Goal: Task Accomplishment & Management: Use online tool/utility

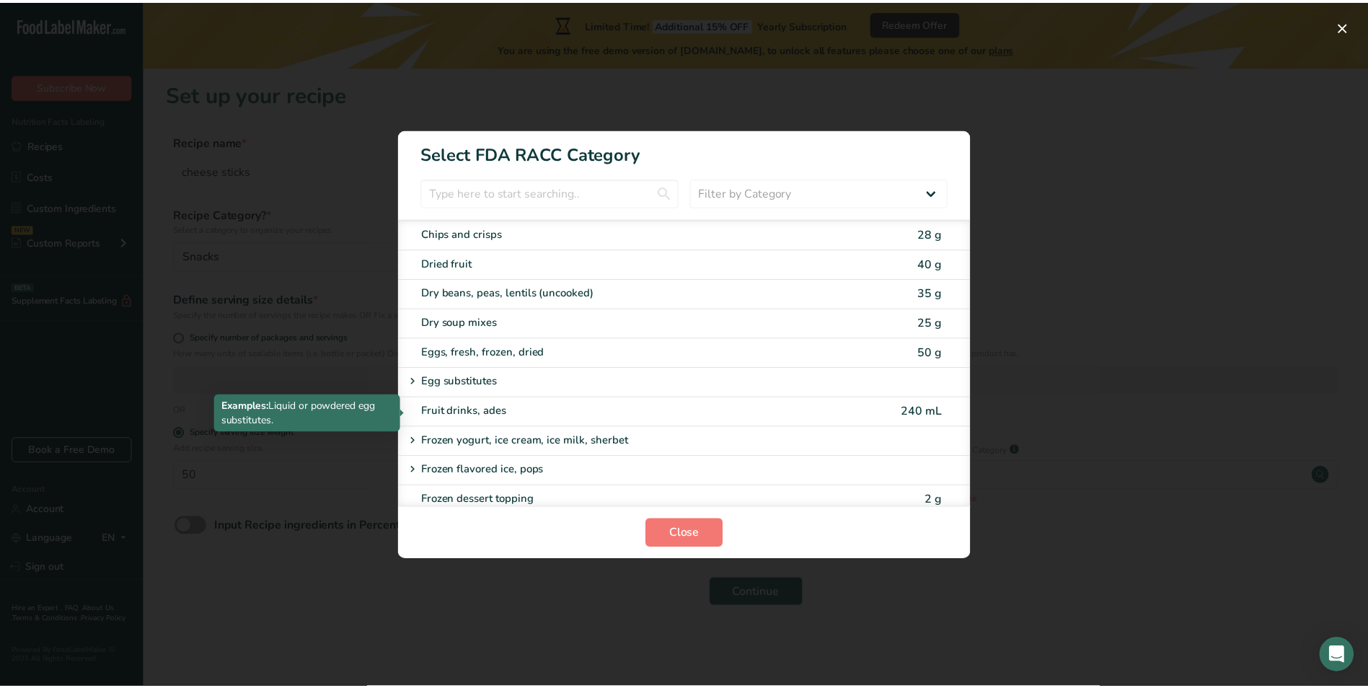
scroll to position [957, 0]
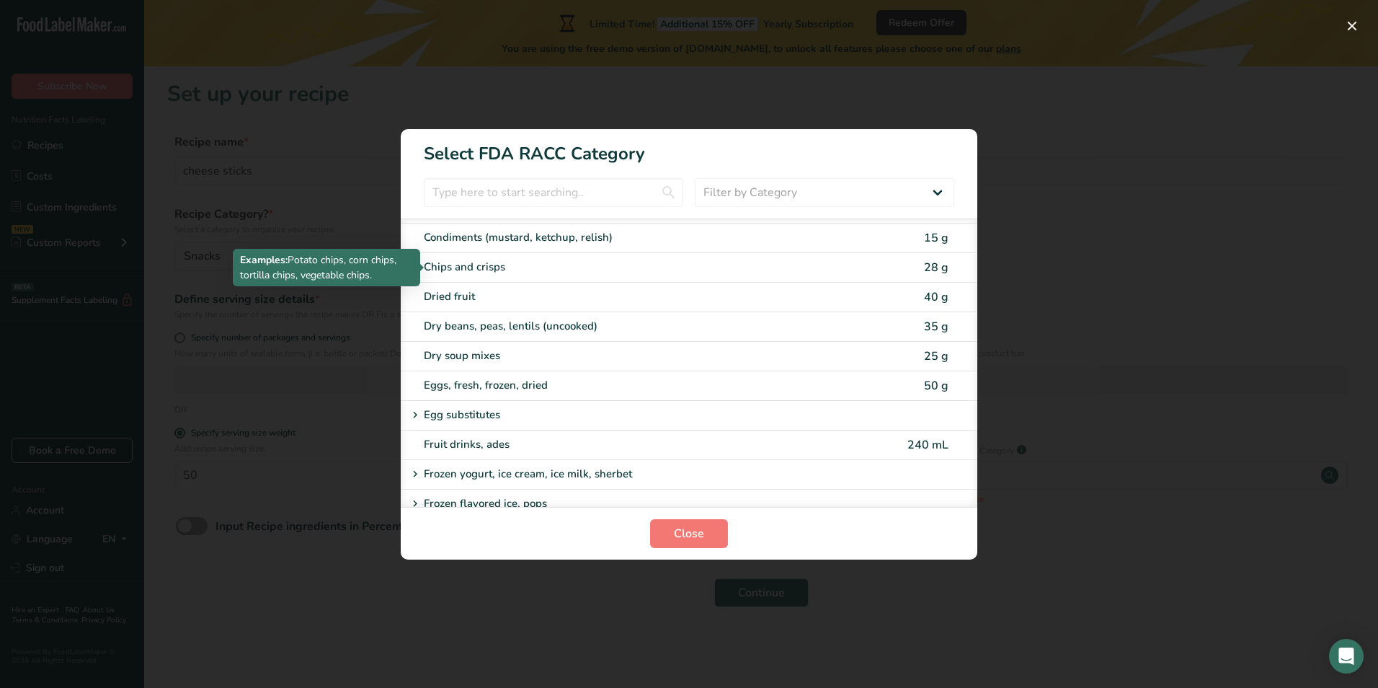
click at [475, 263] on div "Chips and crisps" at bounding box center [628, 267] width 409 height 17
type input "28"
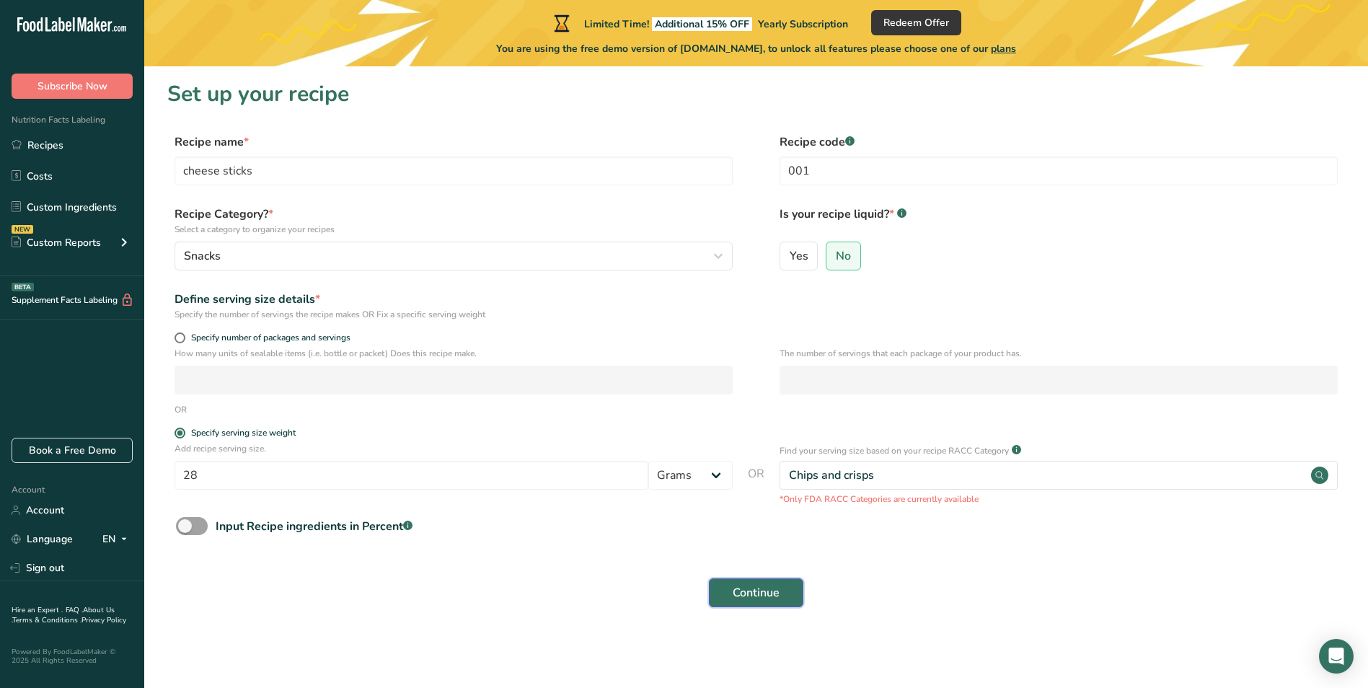
click at [766, 588] on span "Continue" at bounding box center [755, 592] width 47 height 17
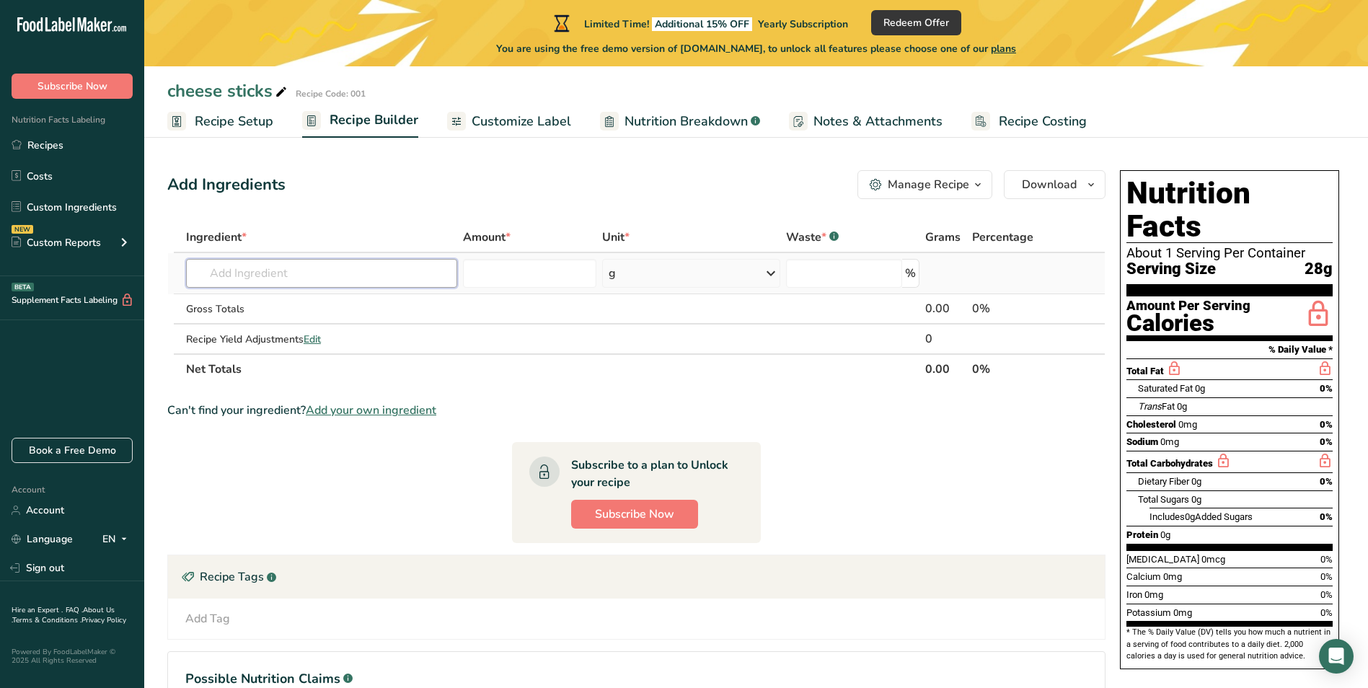
click at [231, 275] on input "text" at bounding box center [321, 273] width 271 height 29
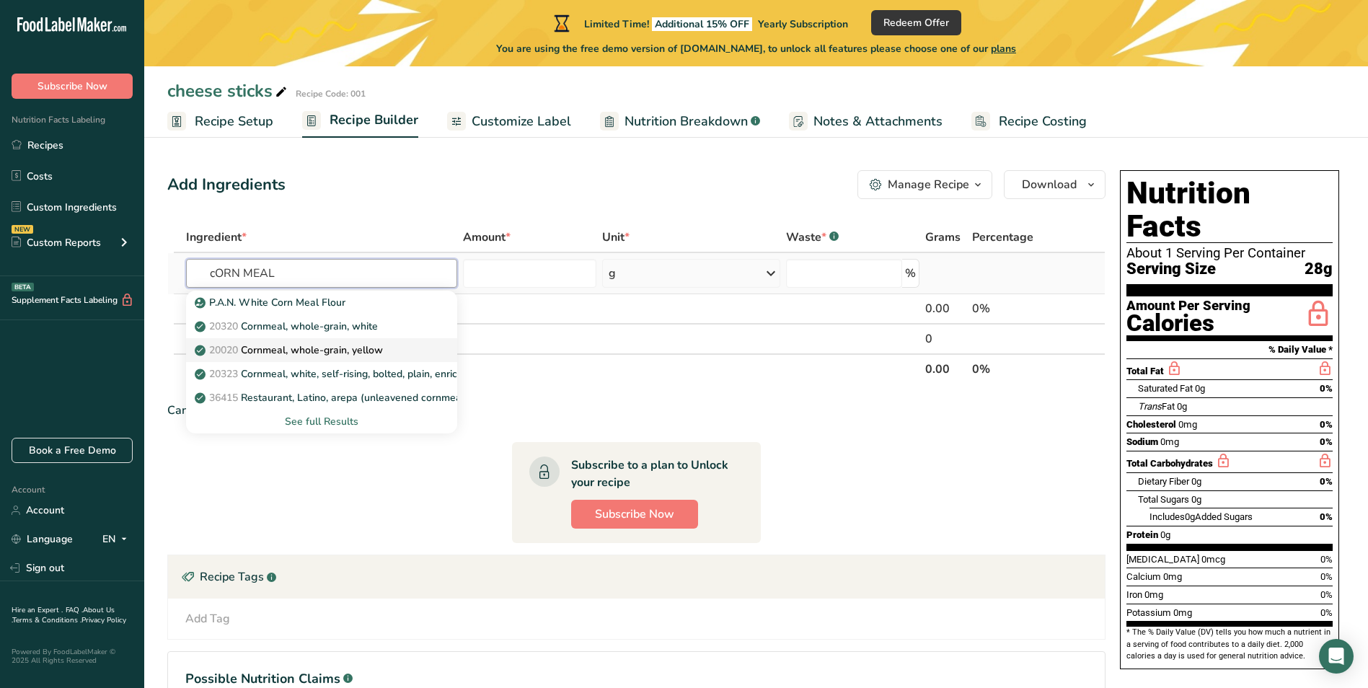
type input "cORN MEAL"
click at [281, 346] on p "20020 Cornmeal, whole-grain, yellow" at bounding box center [290, 349] width 185 height 15
type input "Cornmeal, whole-grain, yellow"
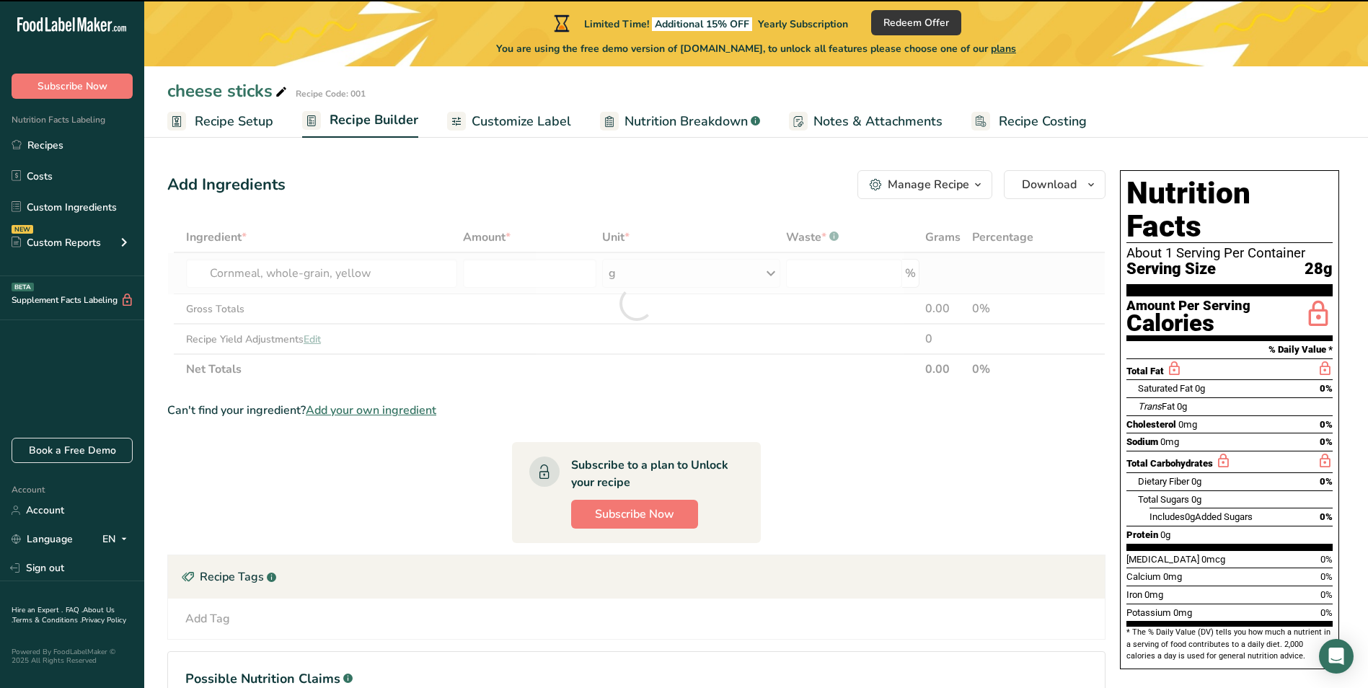
type input "0"
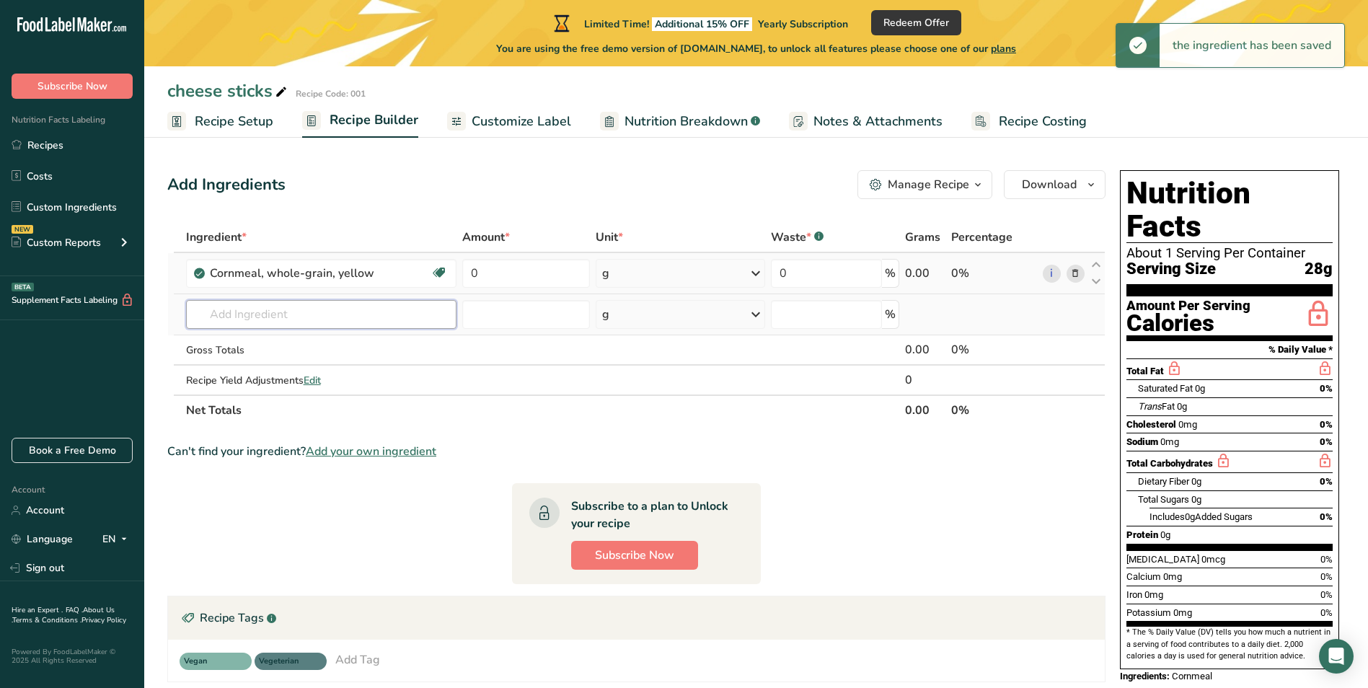
click at [272, 316] on input "text" at bounding box center [321, 314] width 270 height 29
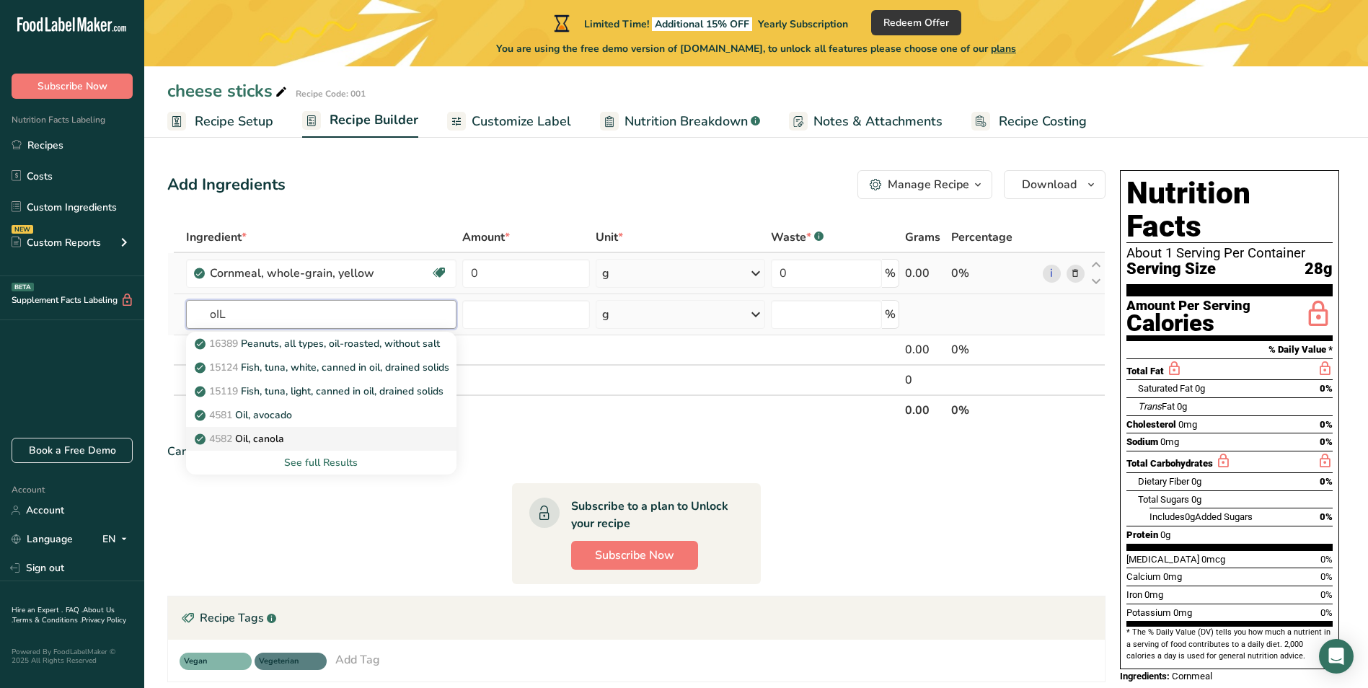
type input "oIL"
click at [250, 440] on p "4582 Oil, canola" at bounding box center [241, 438] width 87 height 15
type input "Oil, canola"
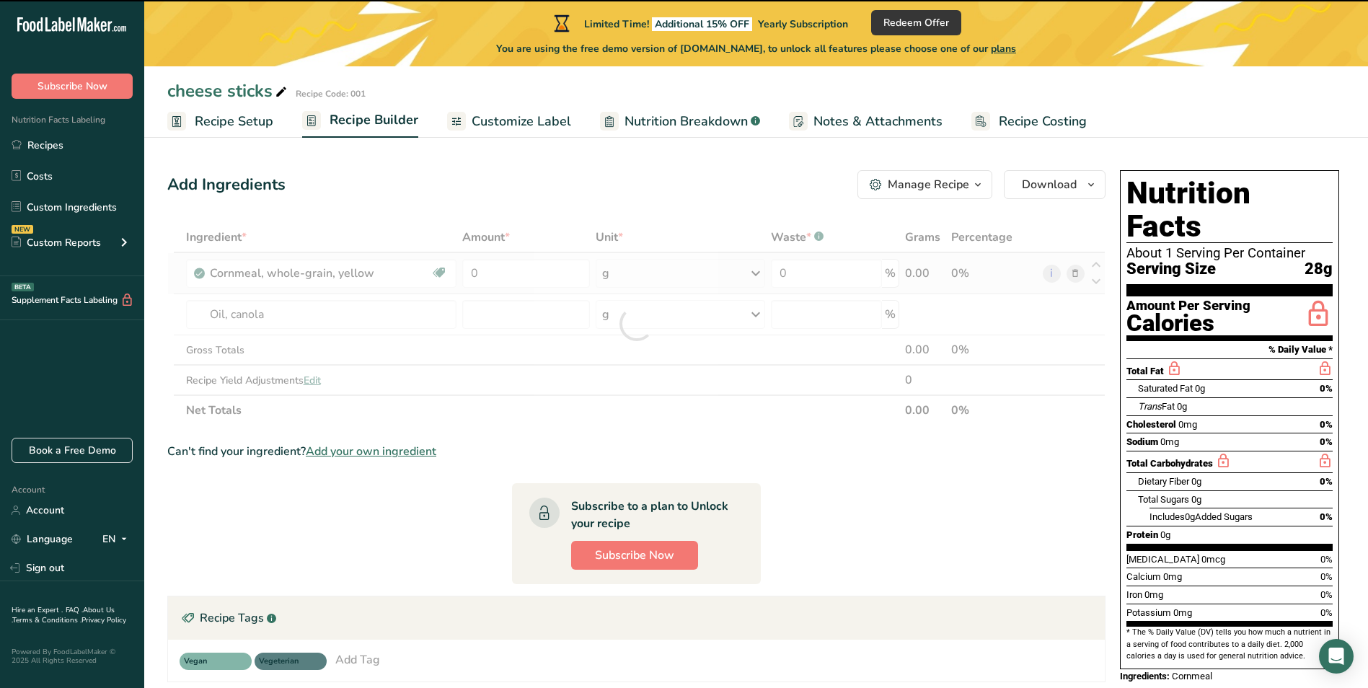
type input "0"
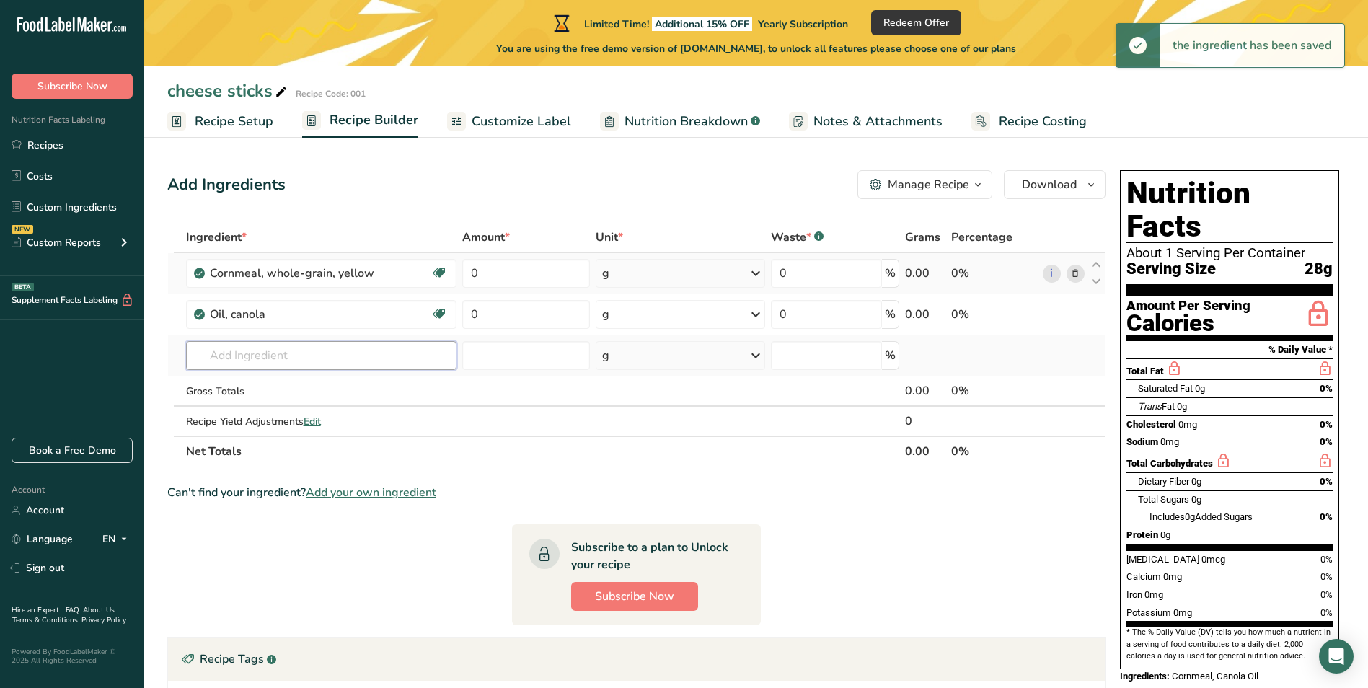
click at [256, 349] on input "text" at bounding box center [321, 355] width 270 height 29
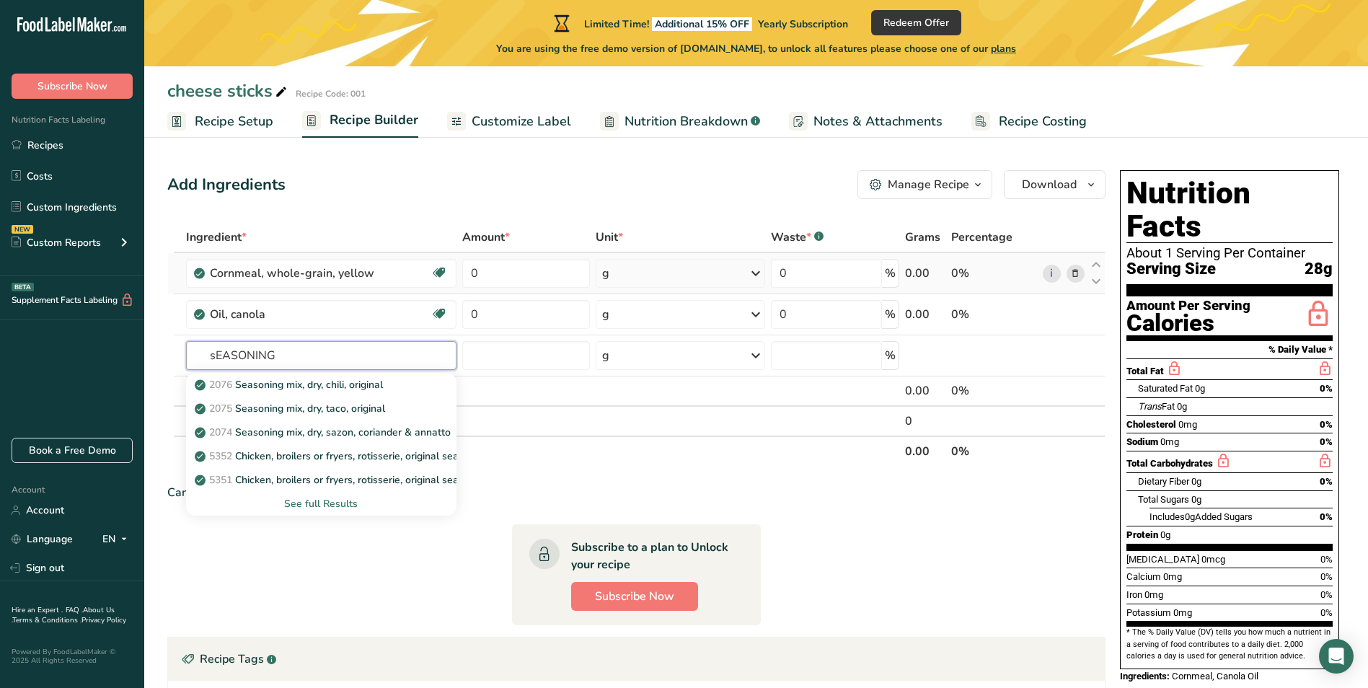
drag, startPoint x: 292, startPoint y: 351, endPoint x: 103, endPoint y: 352, distance: 188.9
click at [103, 352] on div ".a-20{fill:#fff;} Subscribe Now Nutrition Facts Labeling Recipes Costs Custom I…" at bounding box center [684, 449] width 1368 height 898
type input "SEASONING"
click at [335, 504] on div "See full Results" at bounding box center [321, 503] width 247 height 15
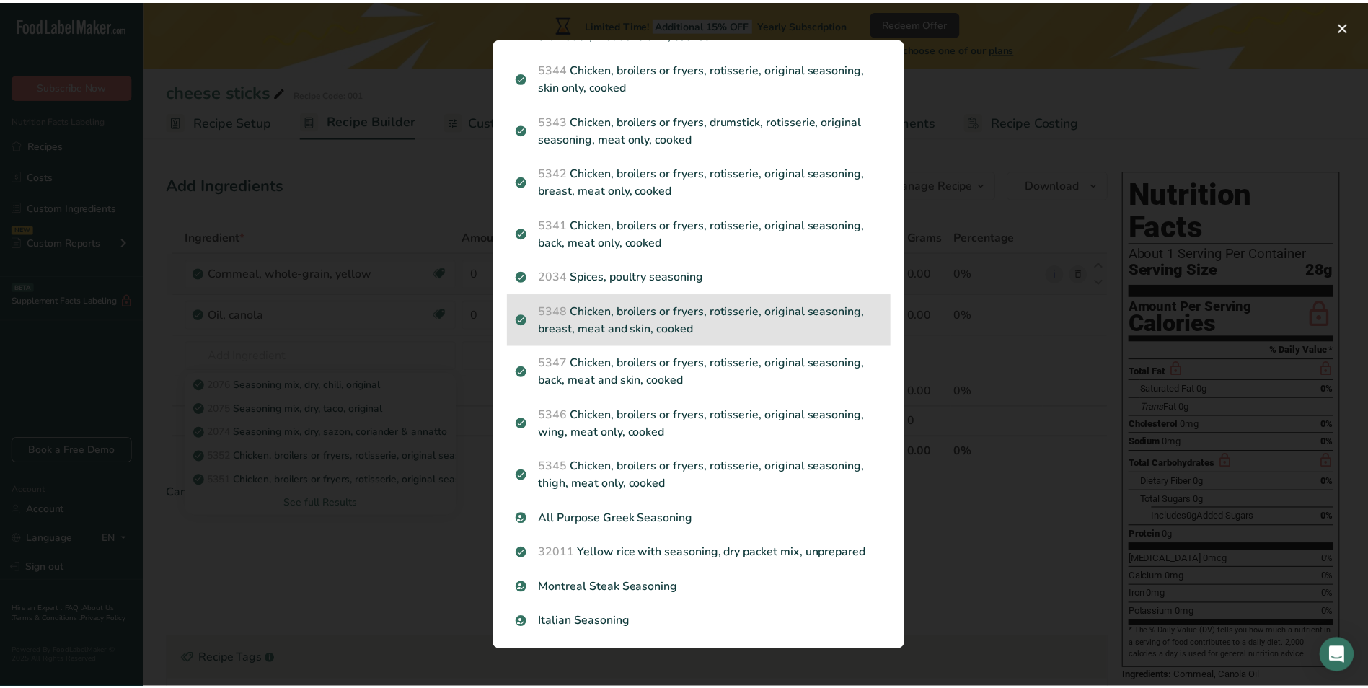
scroll to position [293, 0]
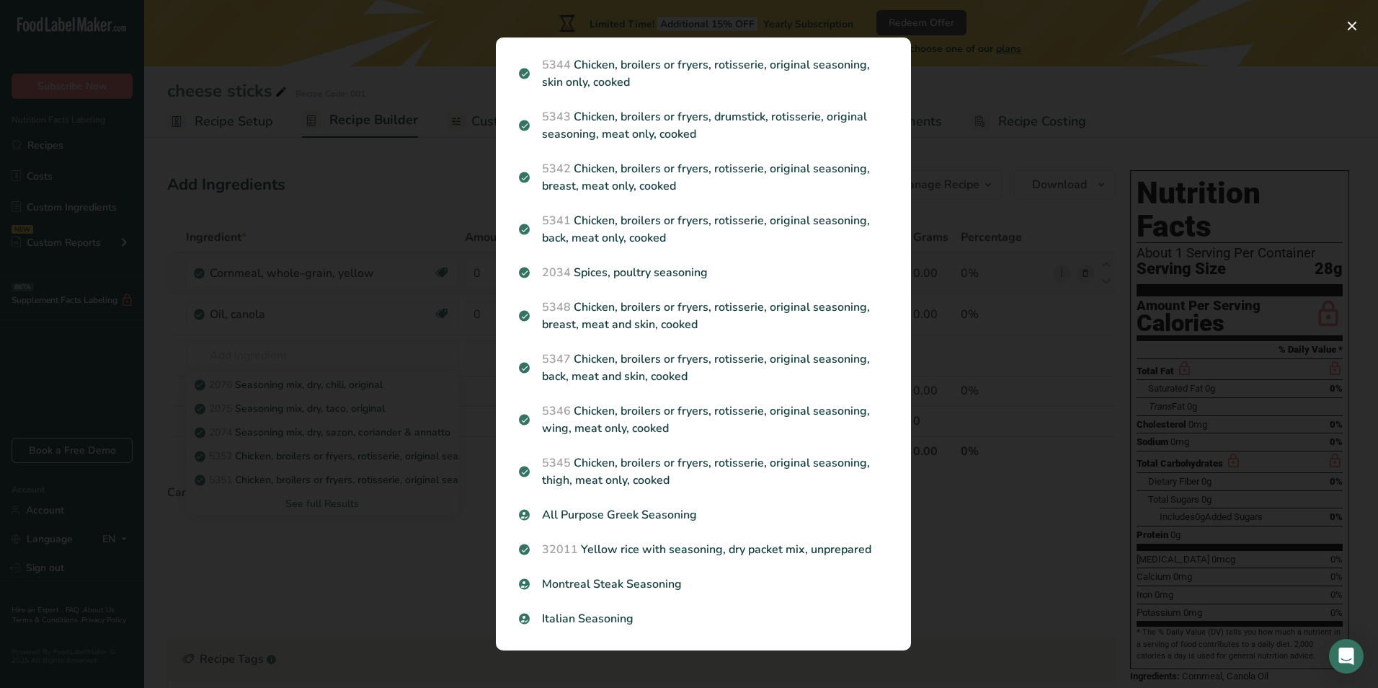
click at [405, 529] on div "Search results modal" at bounding box center [689, 344] width 1378 height 688
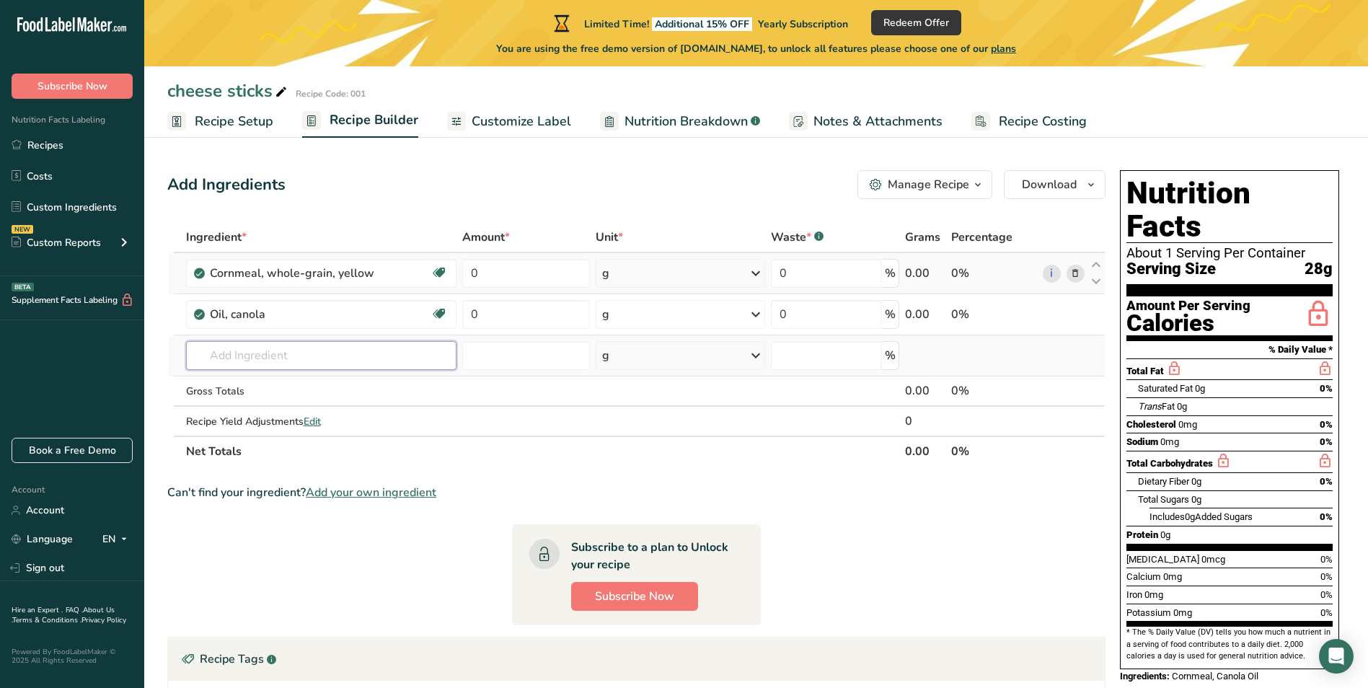
click at [271, 365] on input "text" at bounding box center [321, 355] width 270 height 29
type input "M"
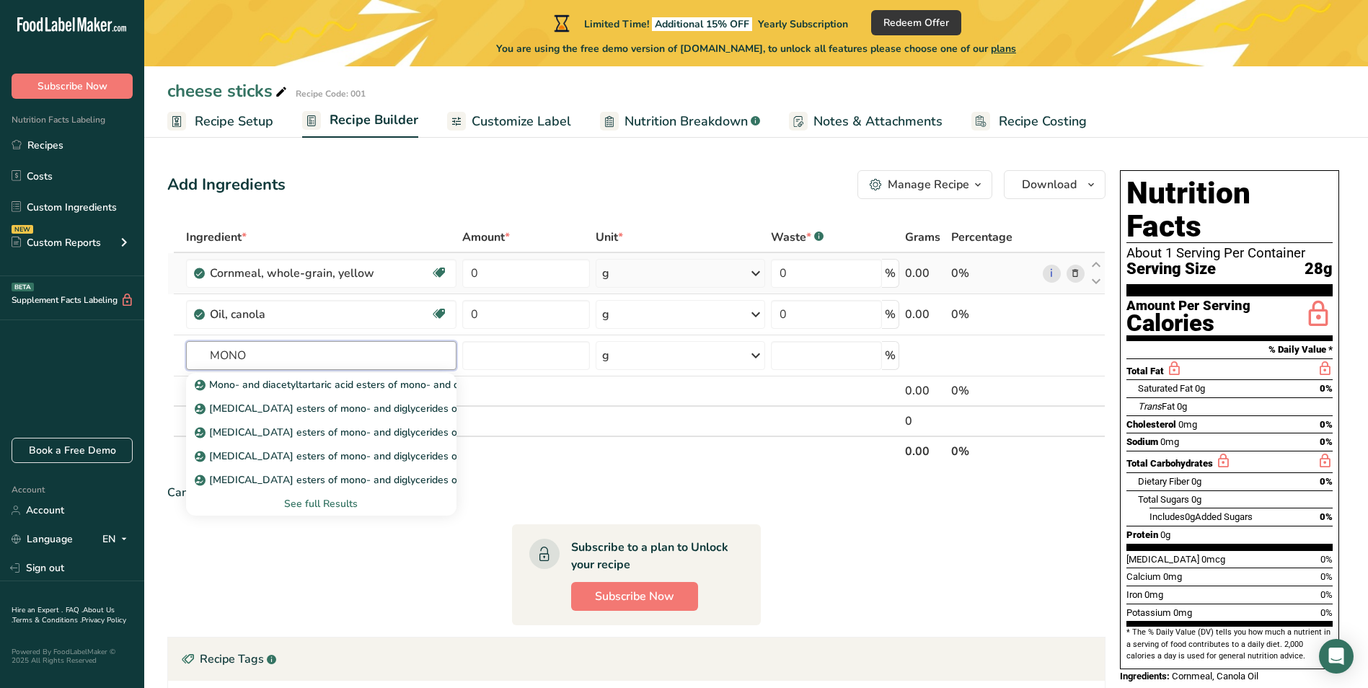
drag, startPoint x: 283, startPoint y: 358, endPoint x: 158, endPoint y: 345, distance: 126.2
click at [158, 345] on section "Add Ingredients Manage Recipe Delete Recipe Duplicate Recipe Scale Recipe Save …" at bounding box center [755, 519] width 1223 height 757
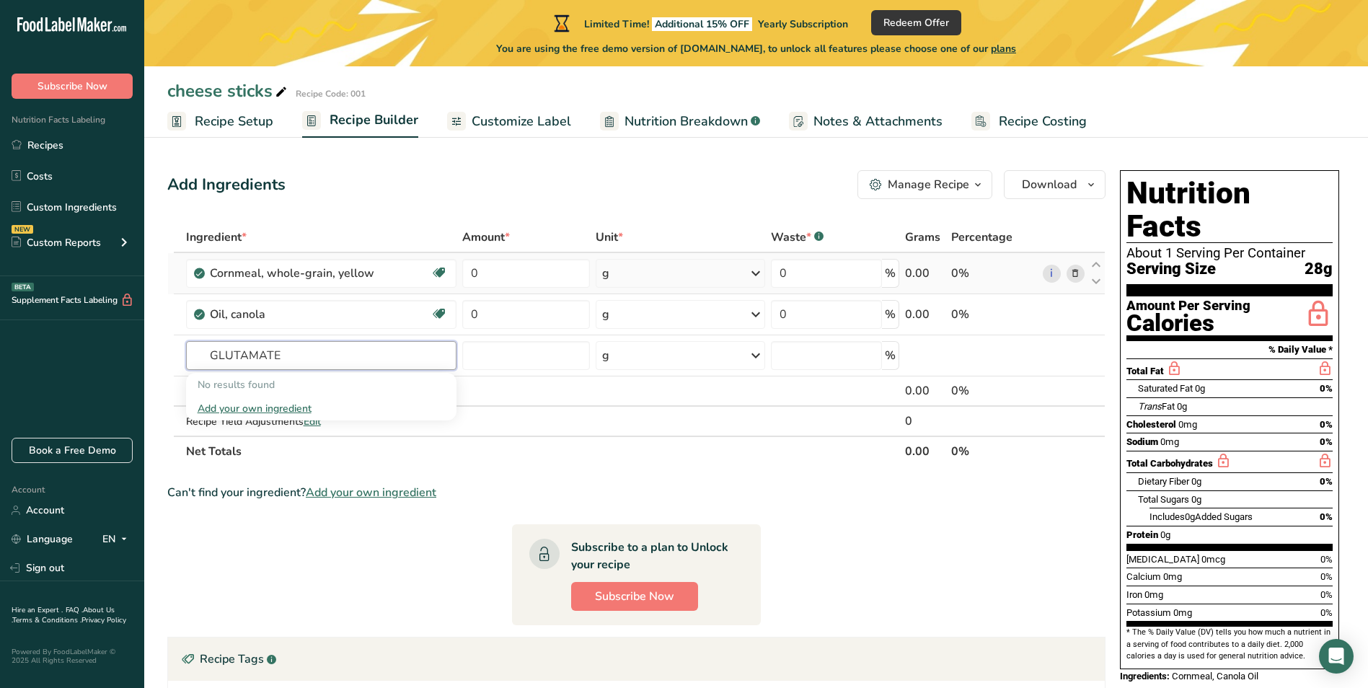
type input "GLUTAMATE"
click at [343, 551] on section "Ingredient * Amount * Unit * Waste * .a-a{fill:#347362;}.b-a{fill:#fff;} Grams …" at bounding box center [636, 537] width 938 height 630
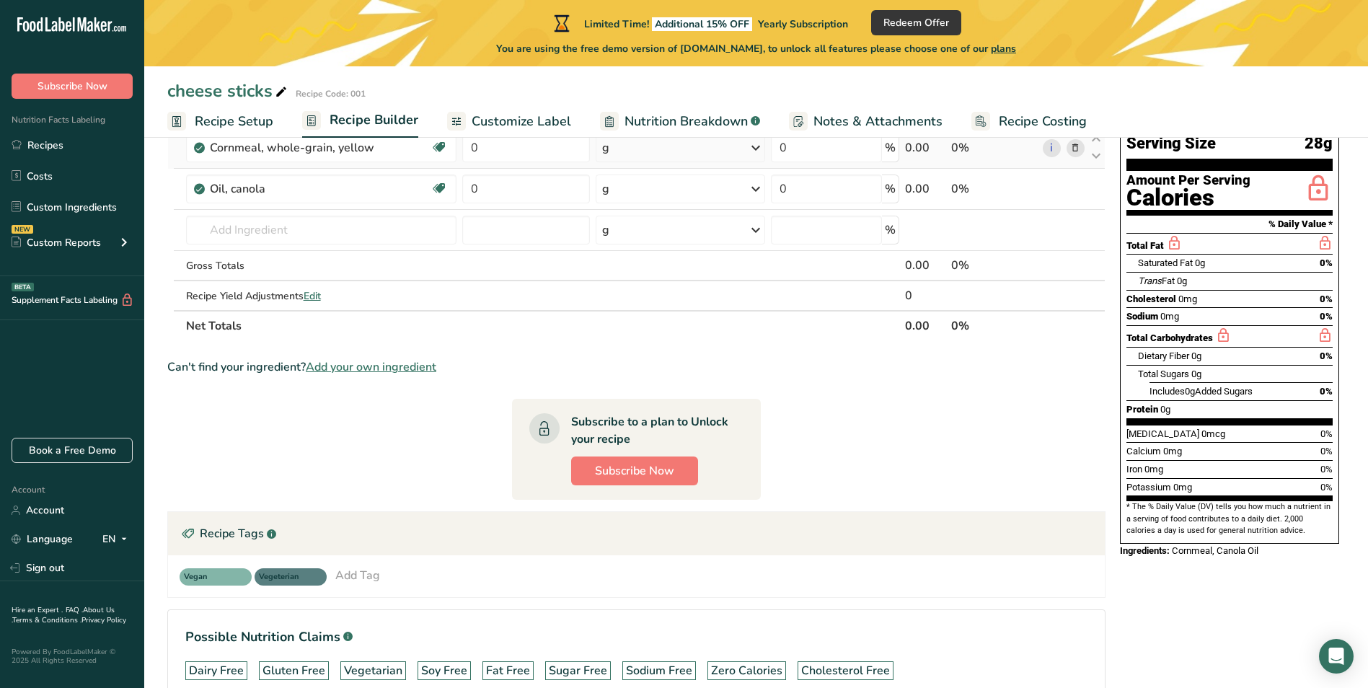
scroll to position [0, 0]
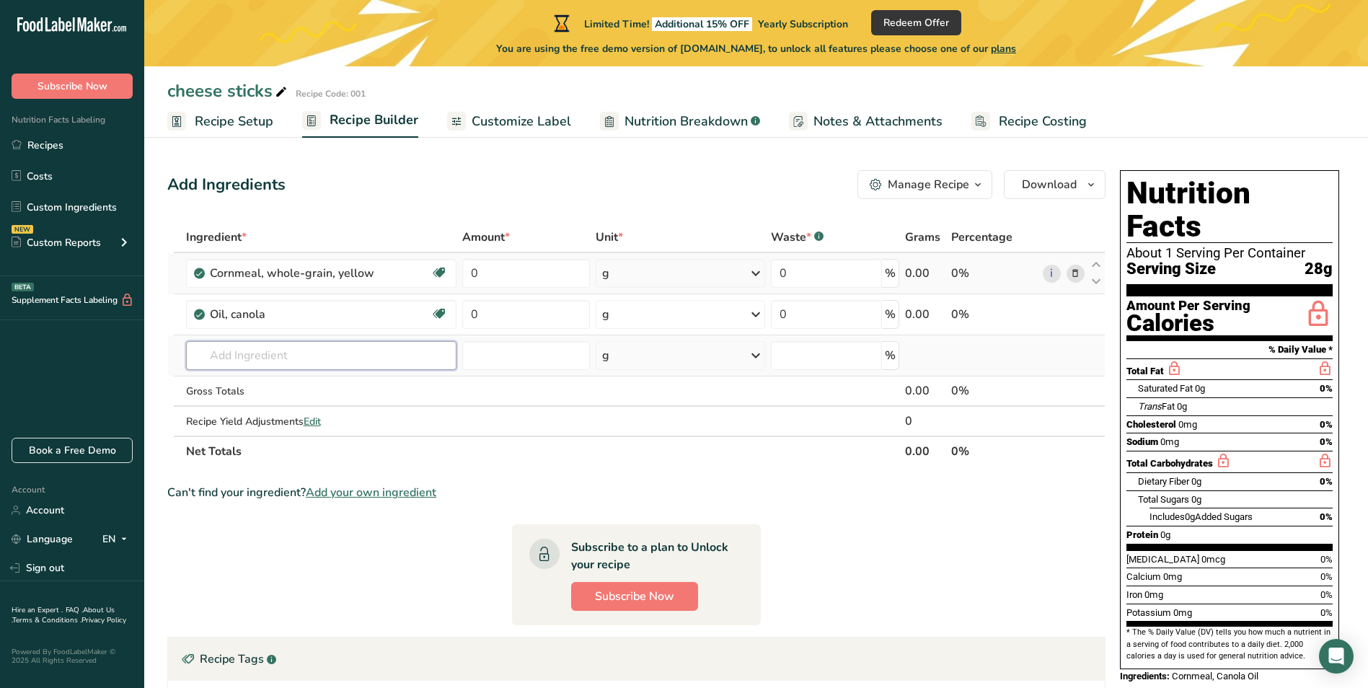
click at [291, 361] on input "text" at bounding box center [321, 355] width 270 height 29
type input "MONOSODIUM"
click at [233, 122] on span "Recipe Setup" at bounding box center [234, 121] width 79 height 19
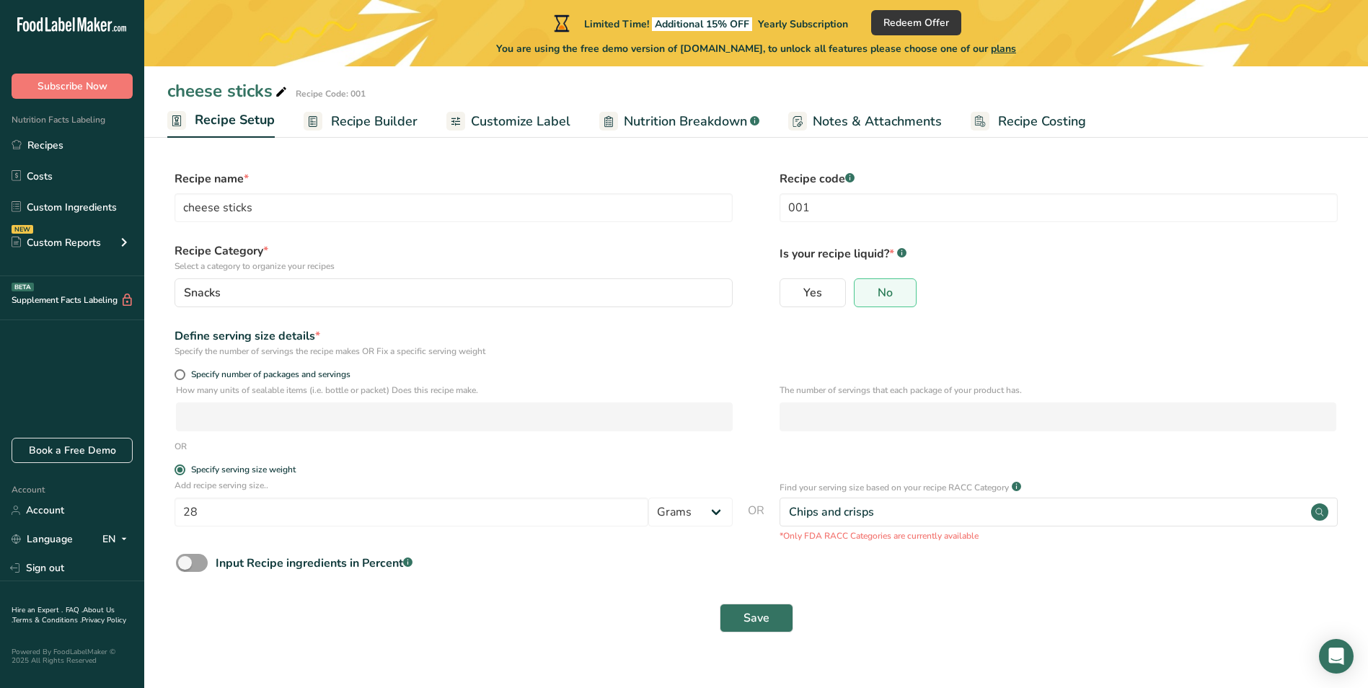
click at [357, 119] on span "Recipe Builder" at bounding box center [374, 121] width 87 height 19
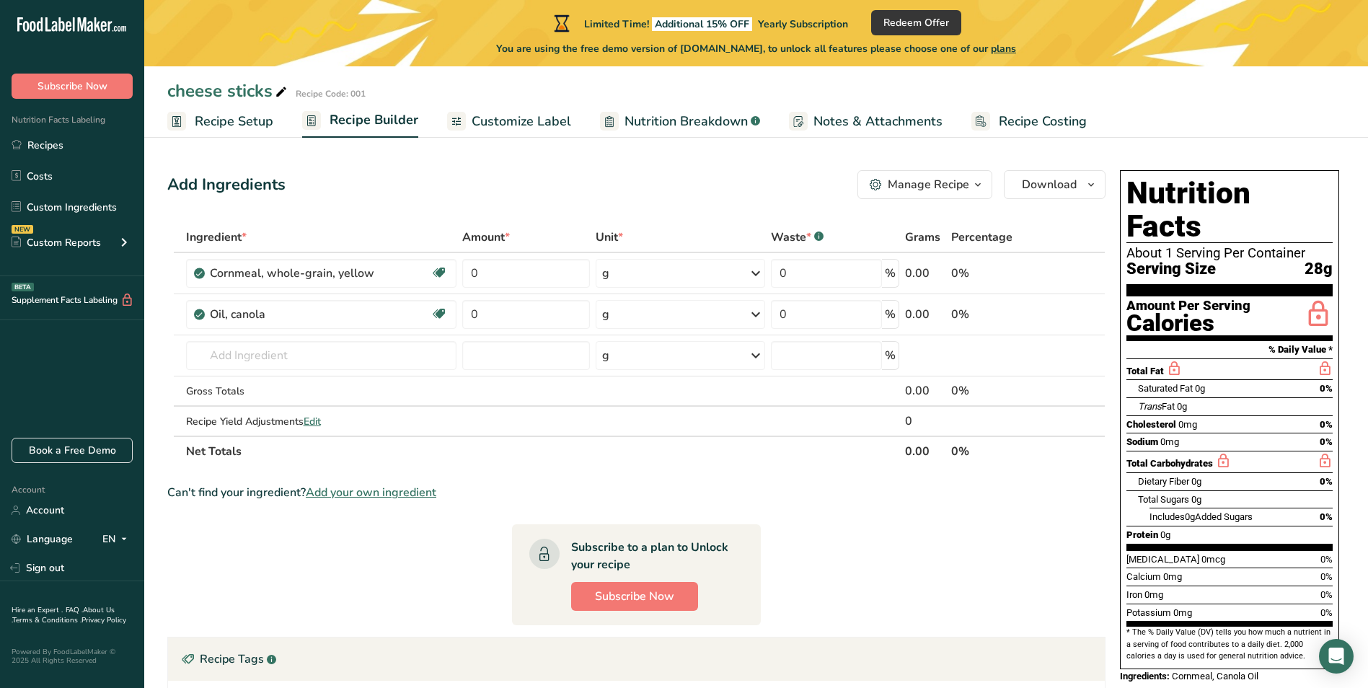
click at [502, 118] on span "Customize Label" at bounding box center [520, 121] width 99 height 19
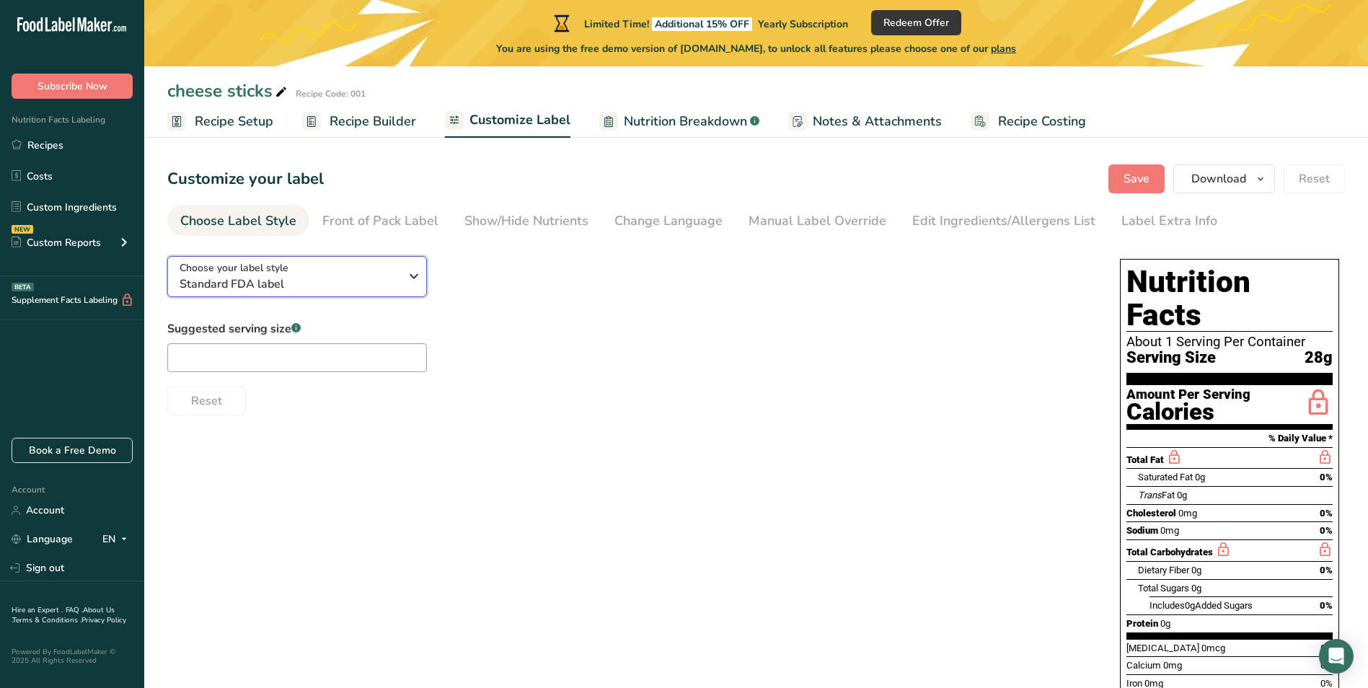
click at [408, 278] on icon "button" at bounding box center [413, 276] width 17 height 26
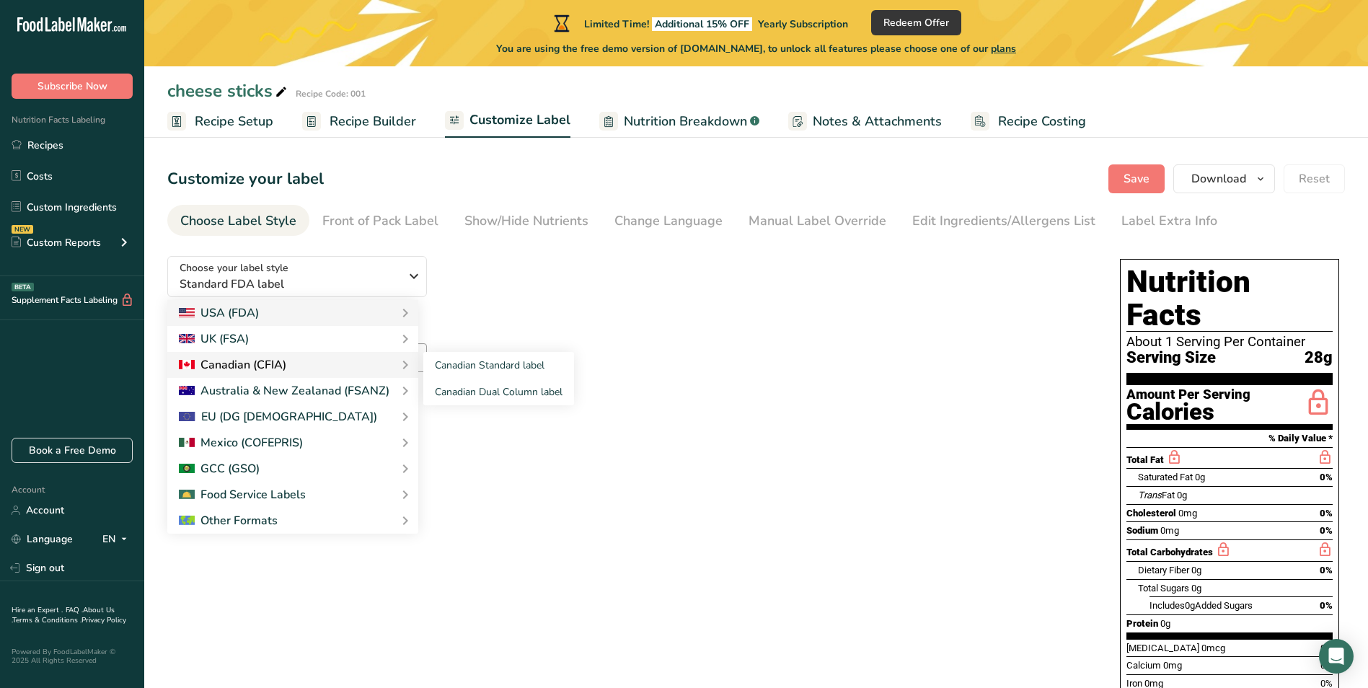
click at [258, 358] on div "Canadian (CFIA)" at bounding box center [232, 364] width 107 height 17
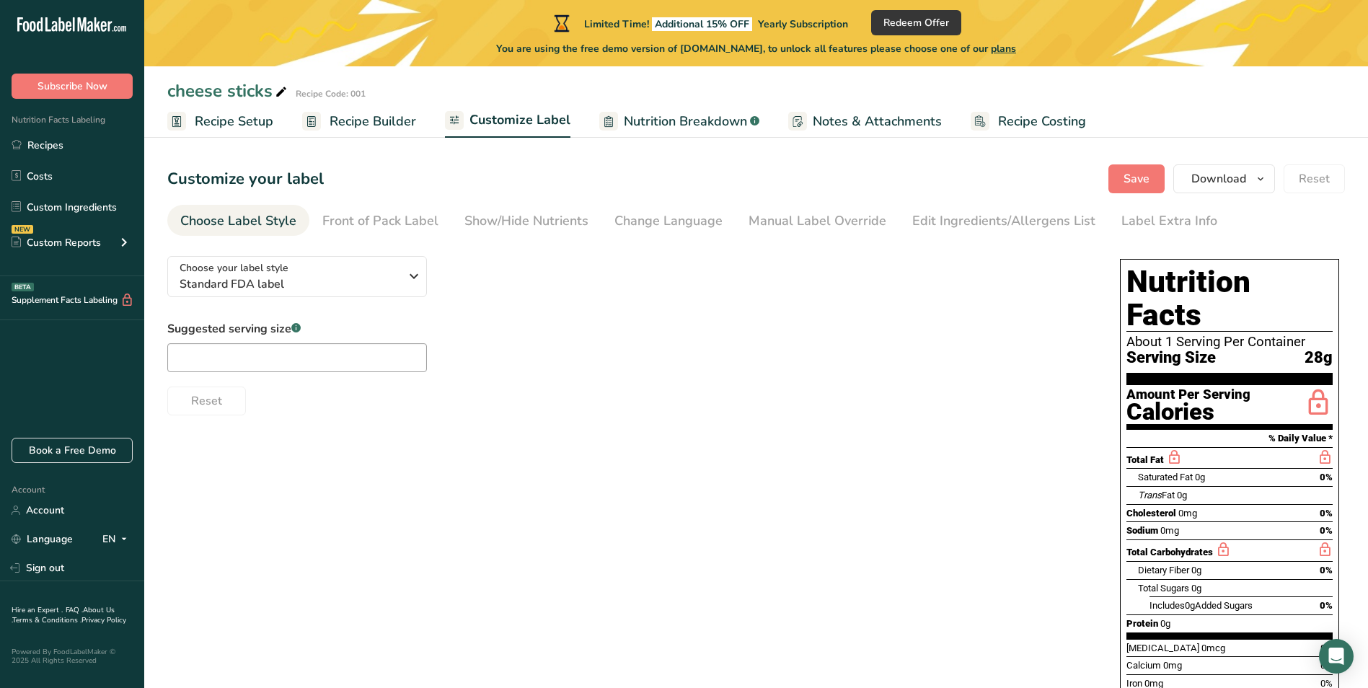
click at [652, 118] on span "Nutrition Breakdown" at bounding box center [685, 121] width 123 height 19
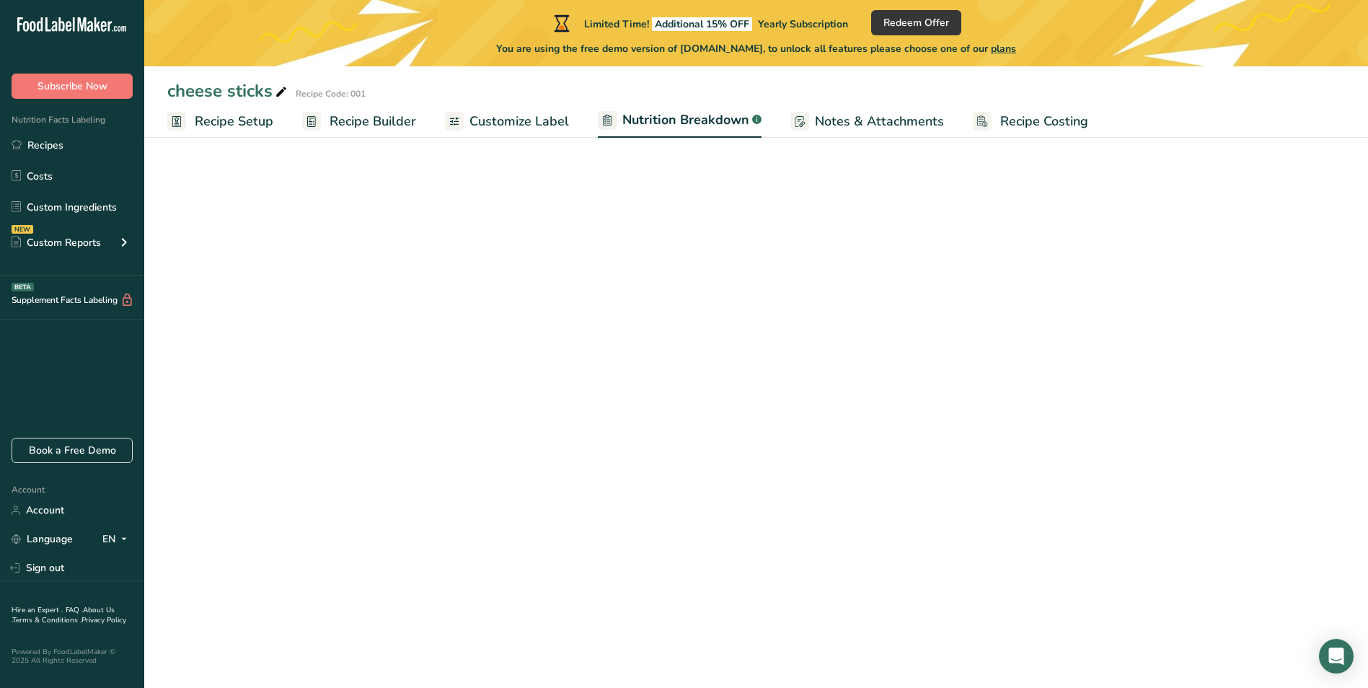
select select "Calories"
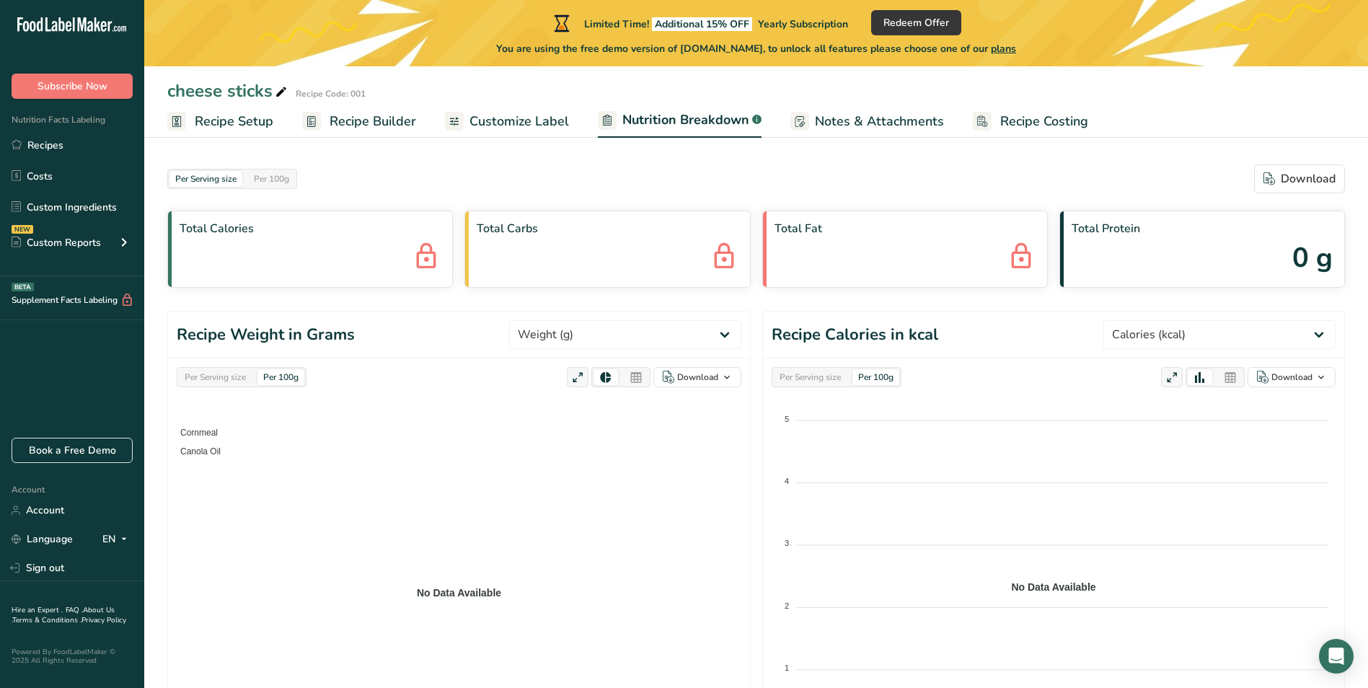
click at [833, 123] on span "Notes & Attachments" at bounding box center [879, 121] width 129 height 19
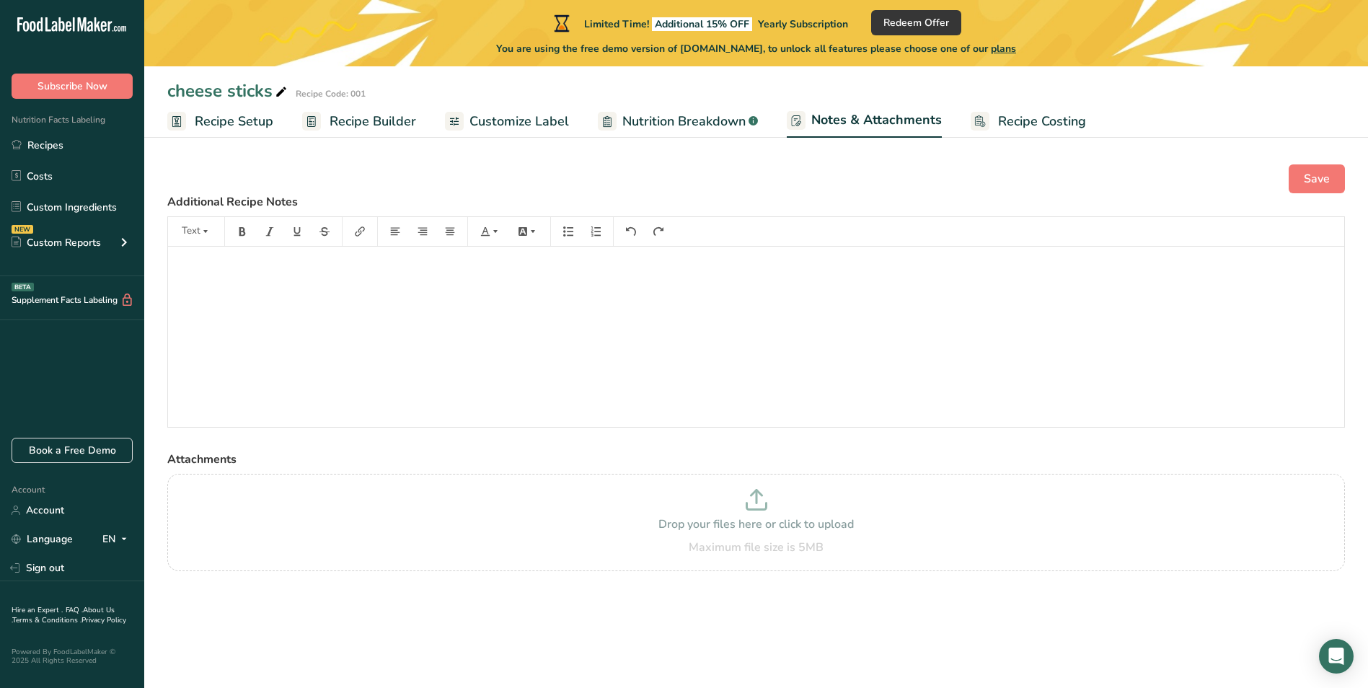
click at [1009, 124] on span "Recipe Costing" at bounding box center [1042, 121] width 88 height 19
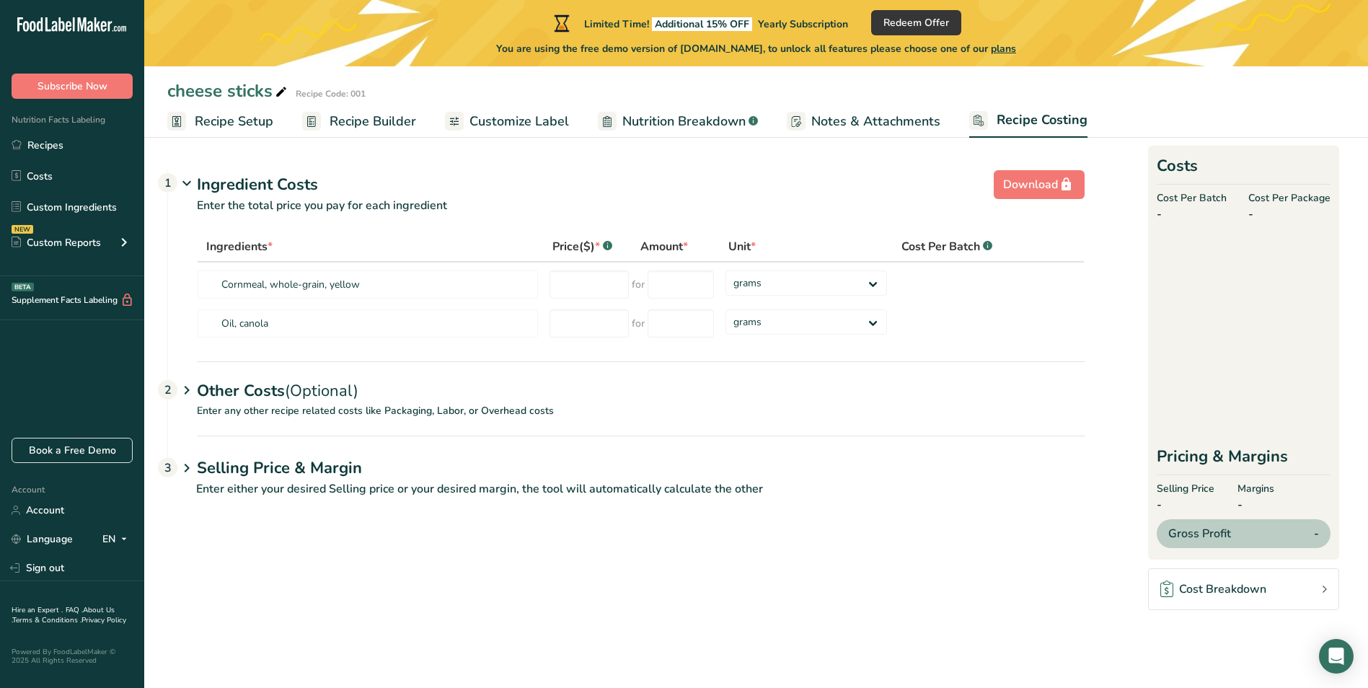
click at [518, 124] on span "Customize Label" at bounding box center [518, 121] width 99 height 19
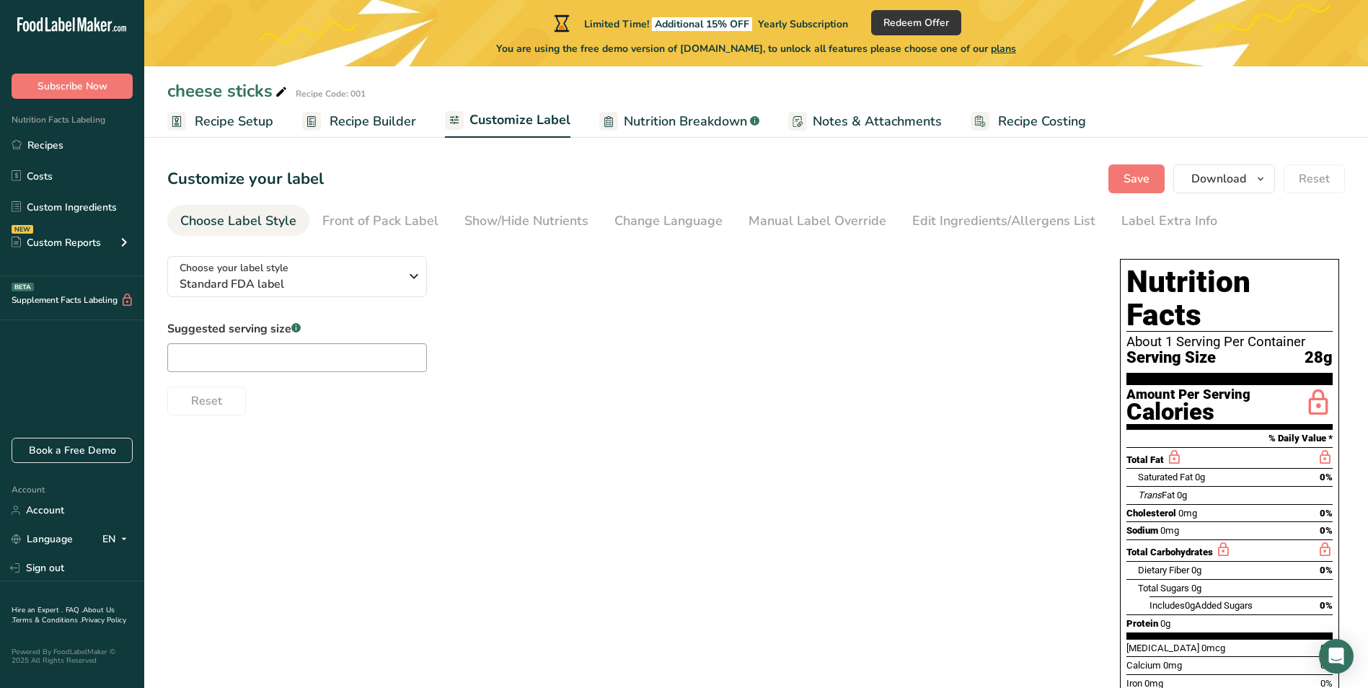
click at [376, 119] on span "Recipe Builder" at bounding box center [372, 121] width 87 height 19
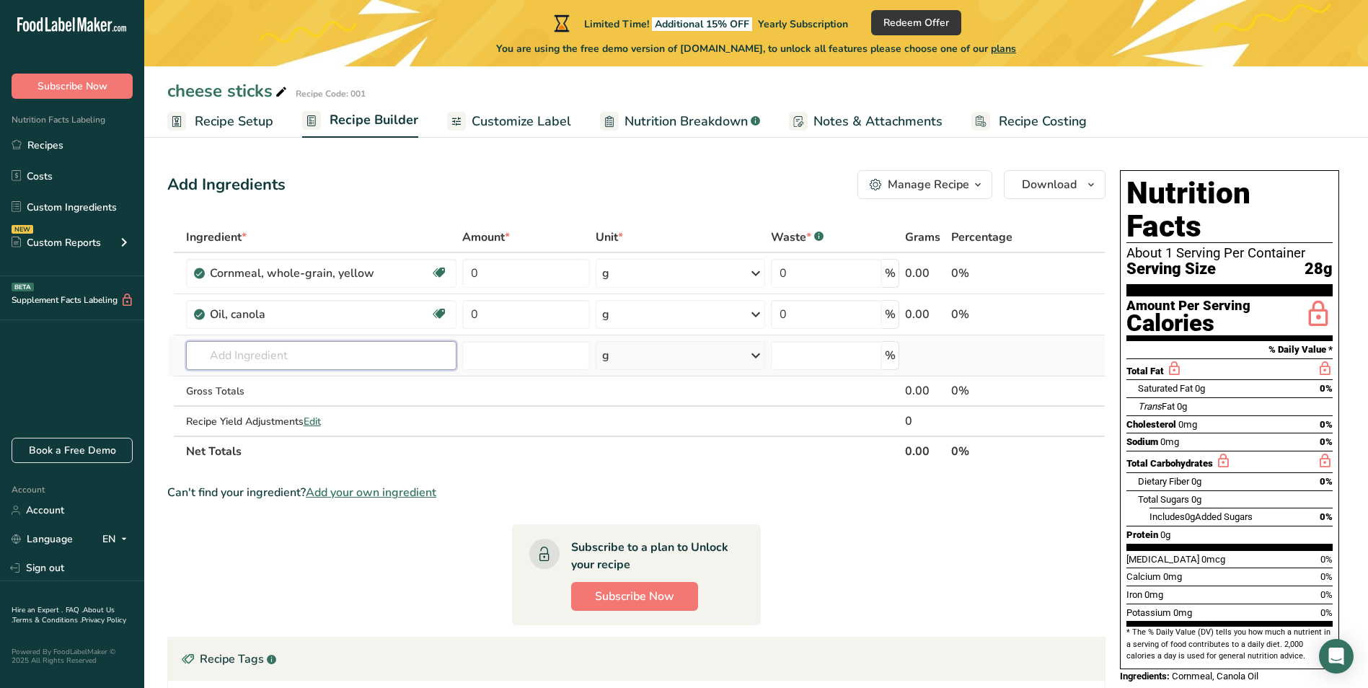
click at [229, 361] on input "text" at bounding box center [321, 355] width 270 height 29
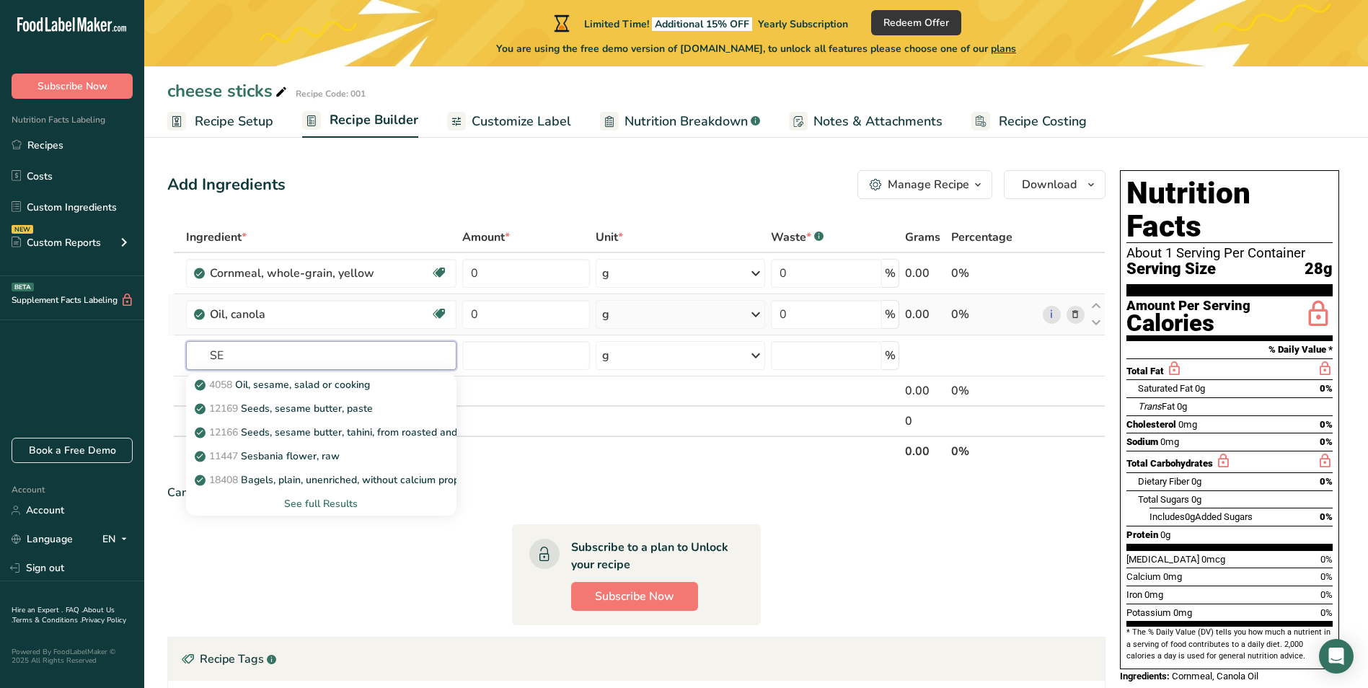
type input "S"
drag, startPoint x: 295, startPoint y: 364, endPoint x: 296, endPoint y: 357, distance: 7.2
click at [296, 359] on input "seosoning" at bounding box center [321, 355] width 270 height 29
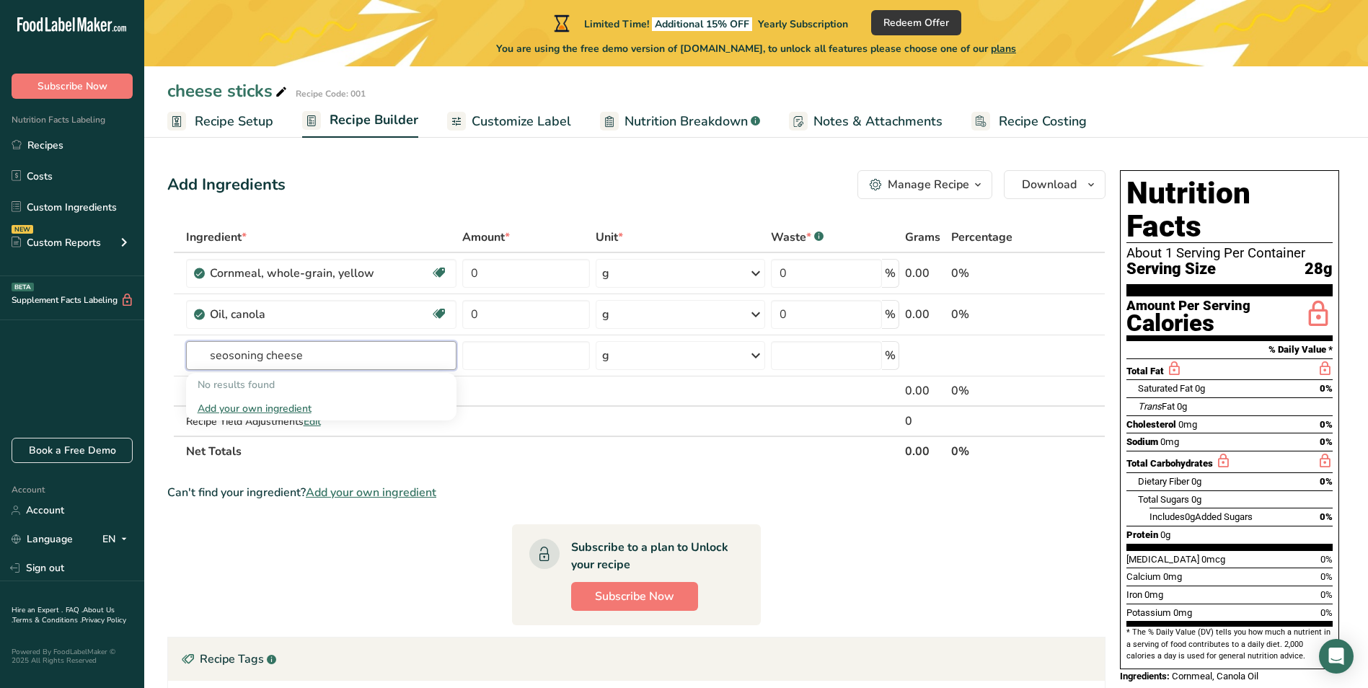
drag, startPoint x: 329, startPoint y: 351, endPoint x: 89, endPoint y: 327, distance: 241.2
click at [89, 328] on div ".a-20{fill:#fff;} Subscribe Now Nutrition Facts Labeling Recipes Costs Custom I…" at bounding box center [684, 449] width 1368 height 898
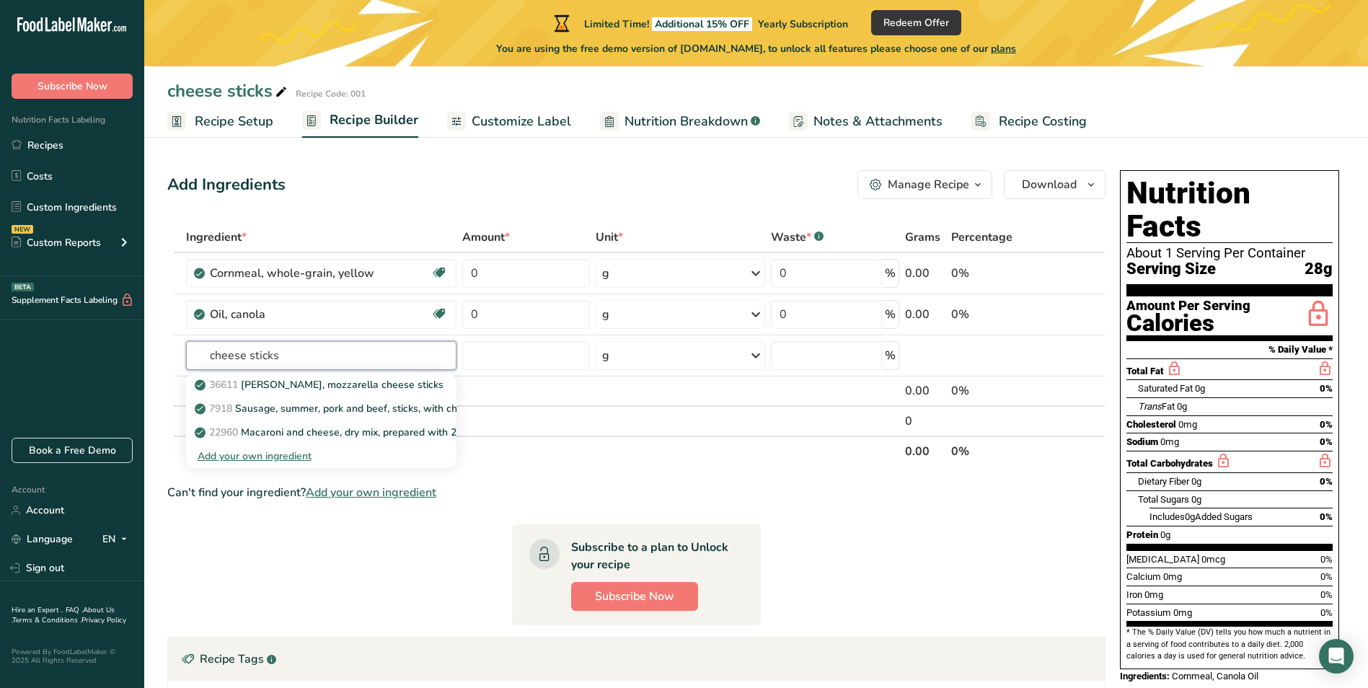
drag, startPoint x: 311, startPoint y: 351, endPoint x: 92, endPoint y: 335, distance: 220.5
click at [92, 335] on div ".a-20{fill:#fff;} Subscribe Now Nutrition Facts Labeling Recipes Costs Custom I…" at bounding box center [684, 449] width 1368 height 898
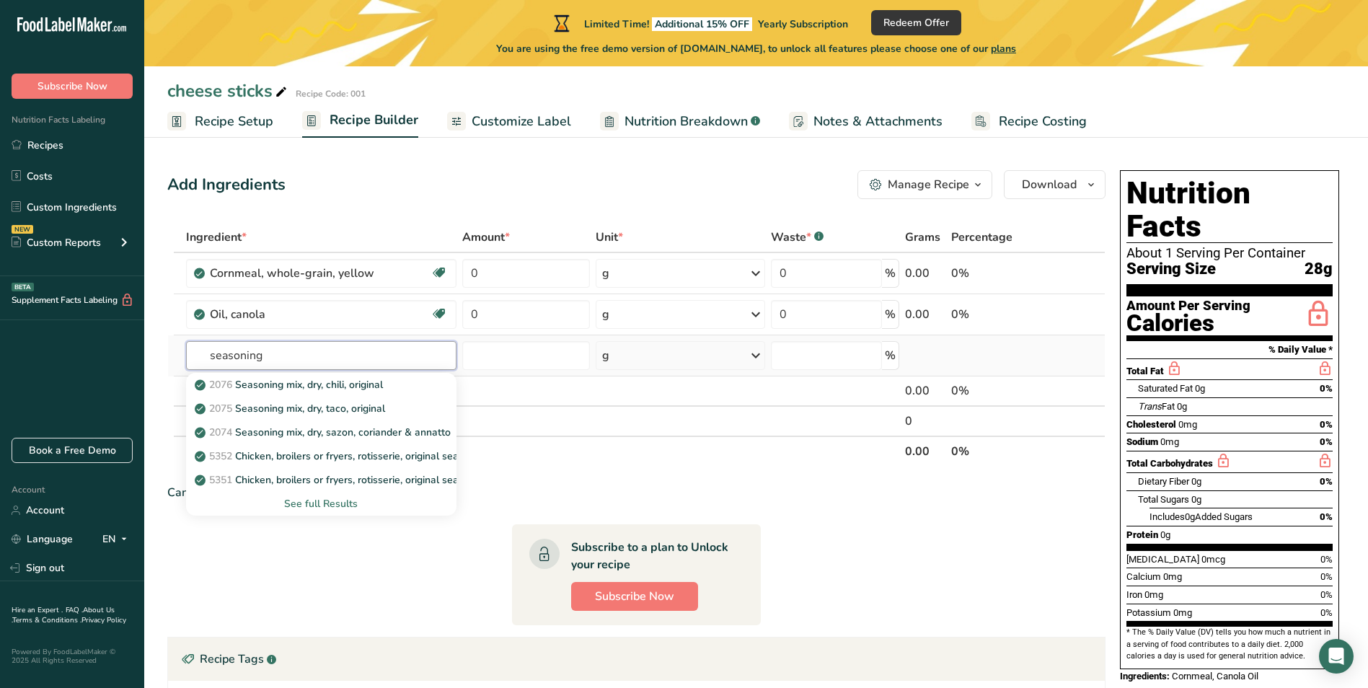
type input "seasoning"
click at [335, 502] on div "See full Results" at bounding box center [321, 503] width 247 height 15
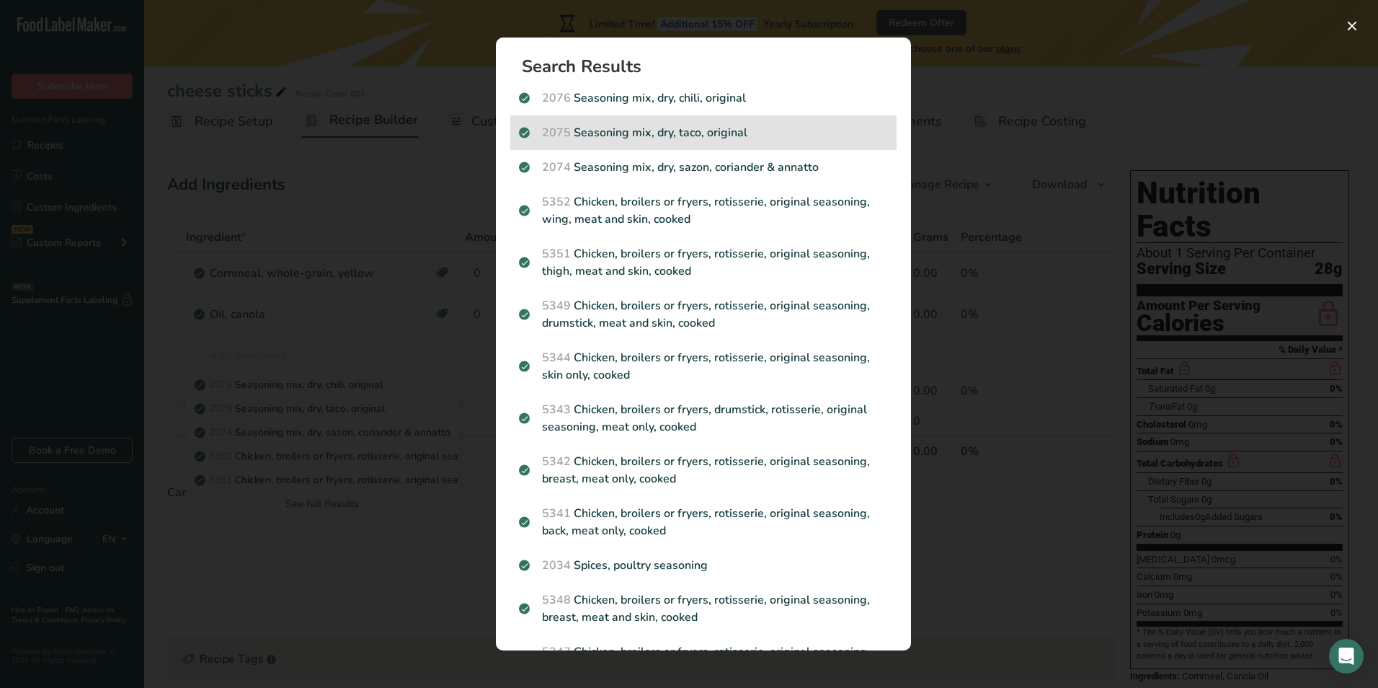
click at [694, 128] on p "2075 Seasoning mix, dry, taco, original" at bounding box center [703, 132] width 369 height 17
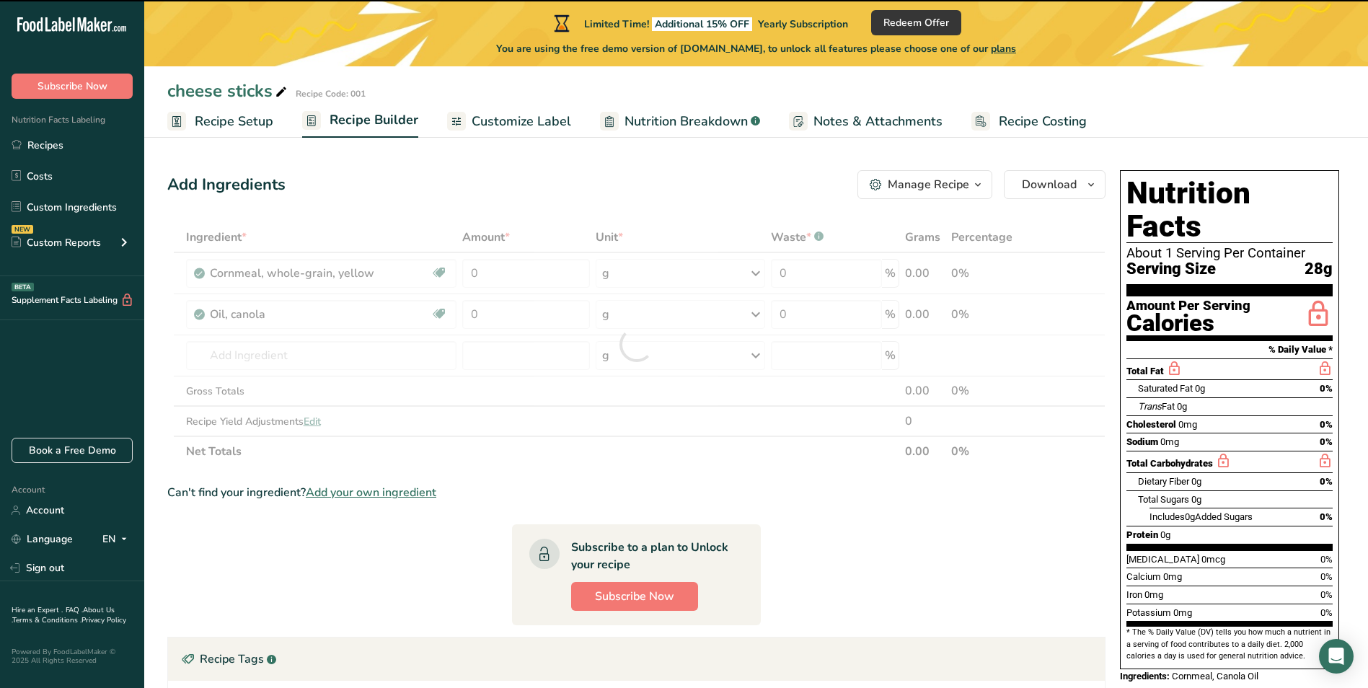
type input "0"
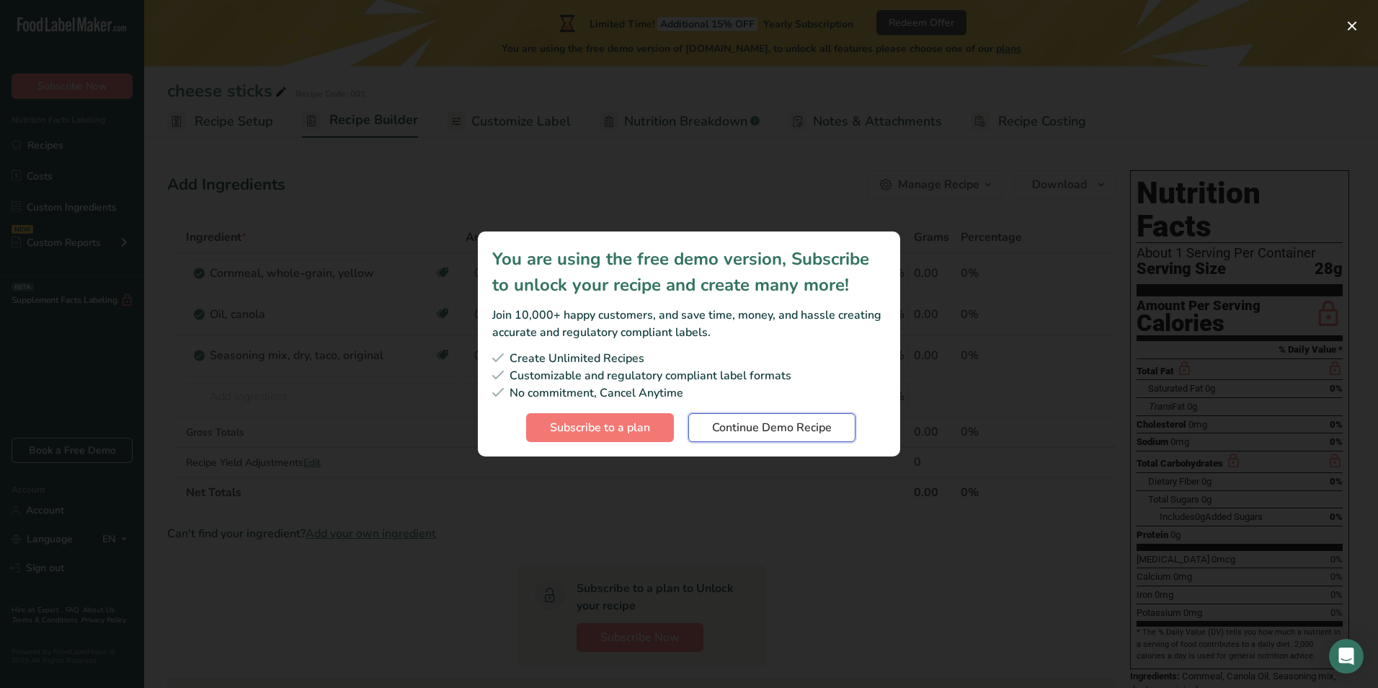
click at [796, 427] on span "Continue Demo Recipe" at bounding box center [772, 427] width 120 height 17
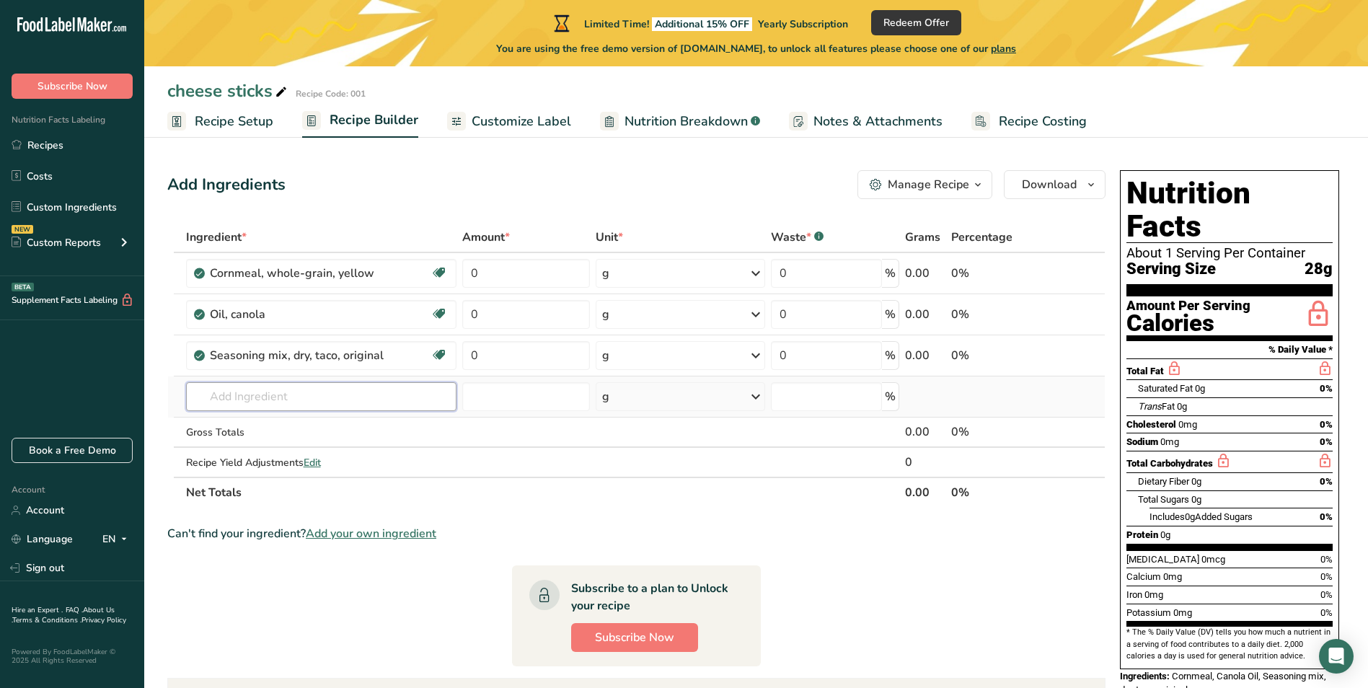
click at [322, 396] on input "text" at bounding box center [321, 396] width 271 height 29
type input "m"
type input "monisodium"
click at [264, 446] on div "Add your own ingredient" at bounding box center [322, 449] width 248 height 15
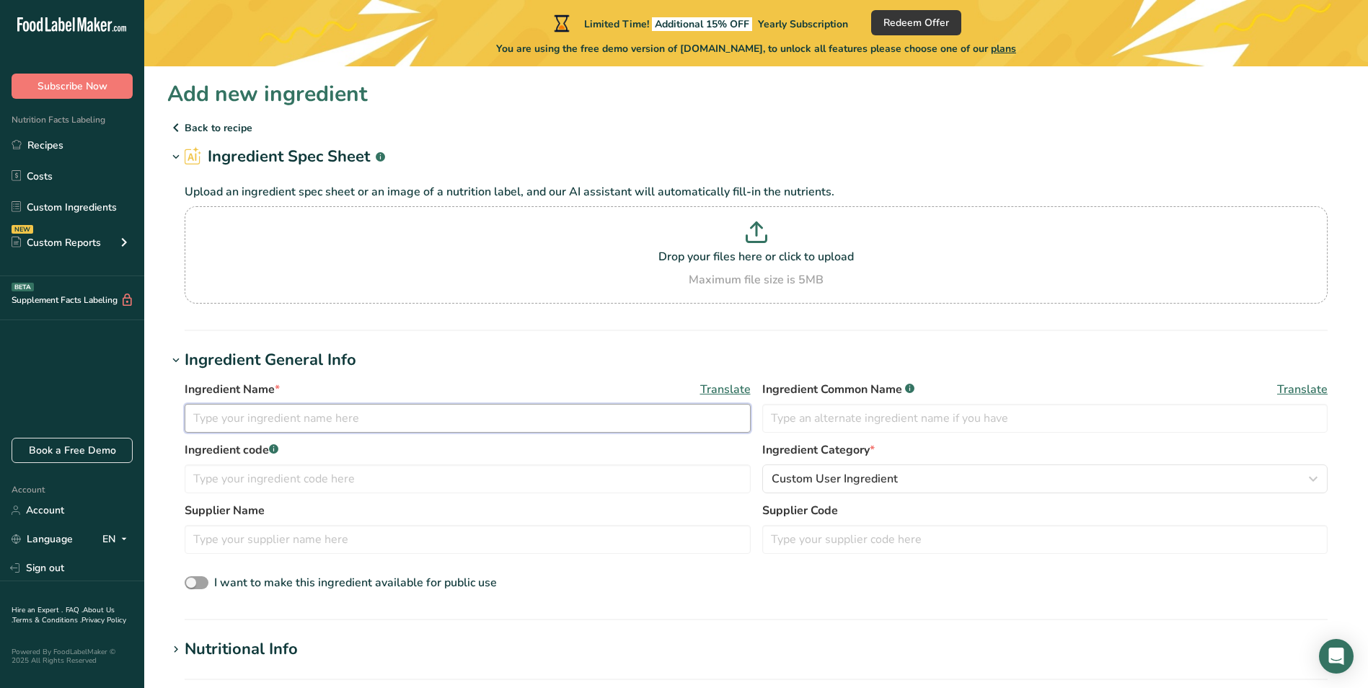
click at [342, 418] on input "text" at bounding box center [468, 418] width 566 height 29
type input "monosodium glutamate"
click at [873, 413] on input "text" at bounding box center [1045, 418] width 566 height 29
drag, startPoint x: 333, startPoint y: 419, endPoint x: 45, endPoint y: 409, distance: 288.5
click at [45, 409] on div ".a-20{fill:#fff;} Subscribe Now Nutrition Facts Labeling Recipes Costs Custom I…" at bounding box center [684, 606] width 1368 height 1213
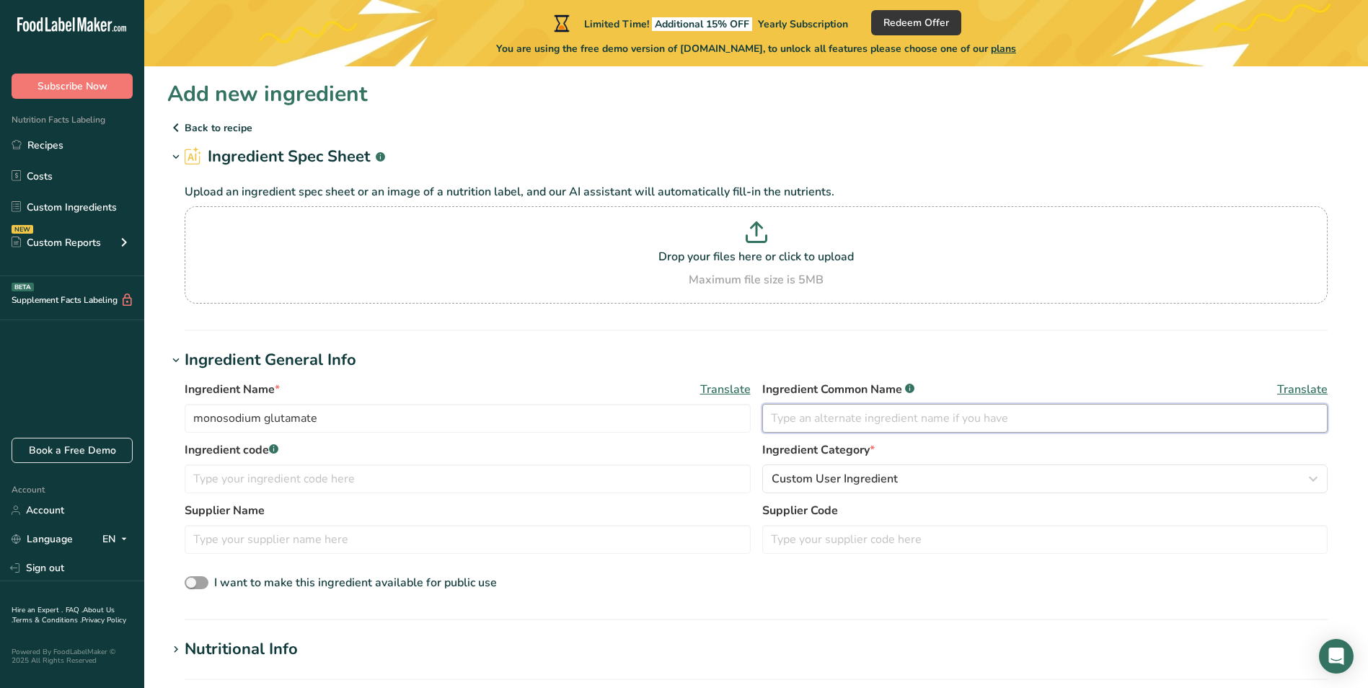
click at [872, 416] on input "text" at bounding box center [1045, 418] width 566 height 29
paste input "monosodium glutamate"
type input "monosodium glutamate"
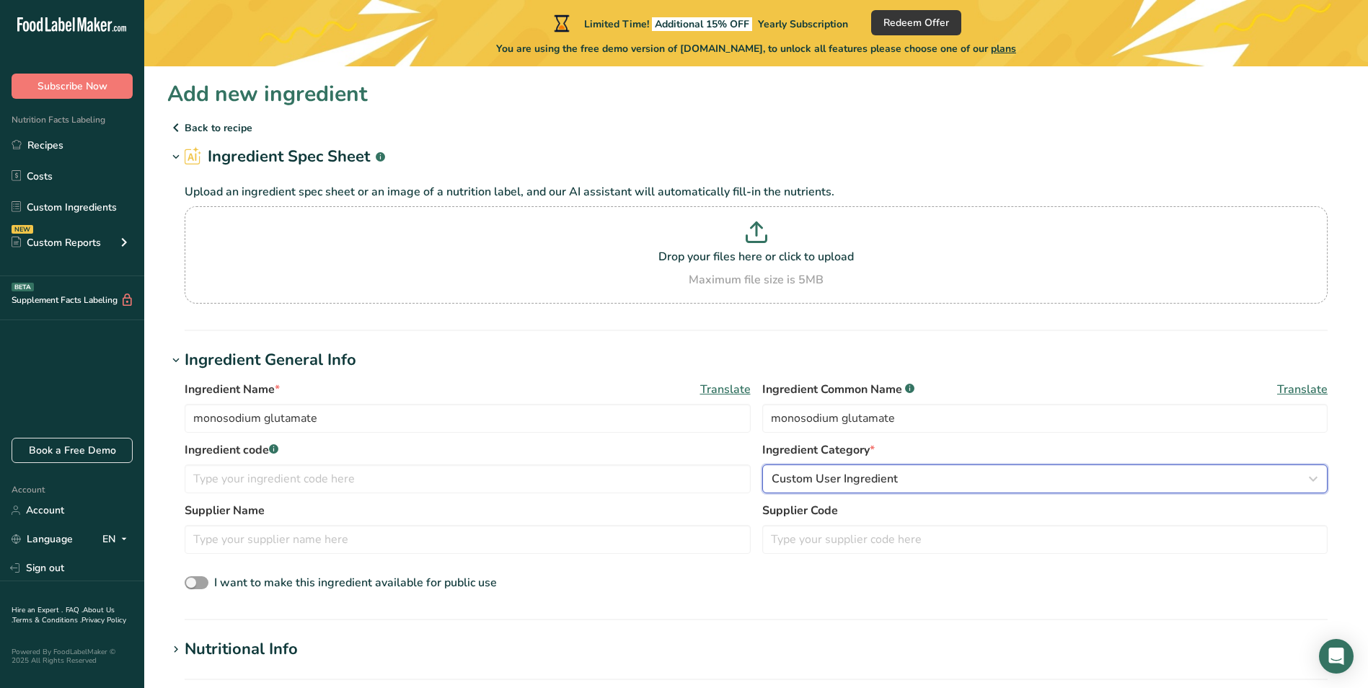
click at [937, 479] on div "Custom User Ingredient" at bounding box center [1040, 478] width 539 height 17
